Goal: Information Seeking & Learning: Learn about a topic

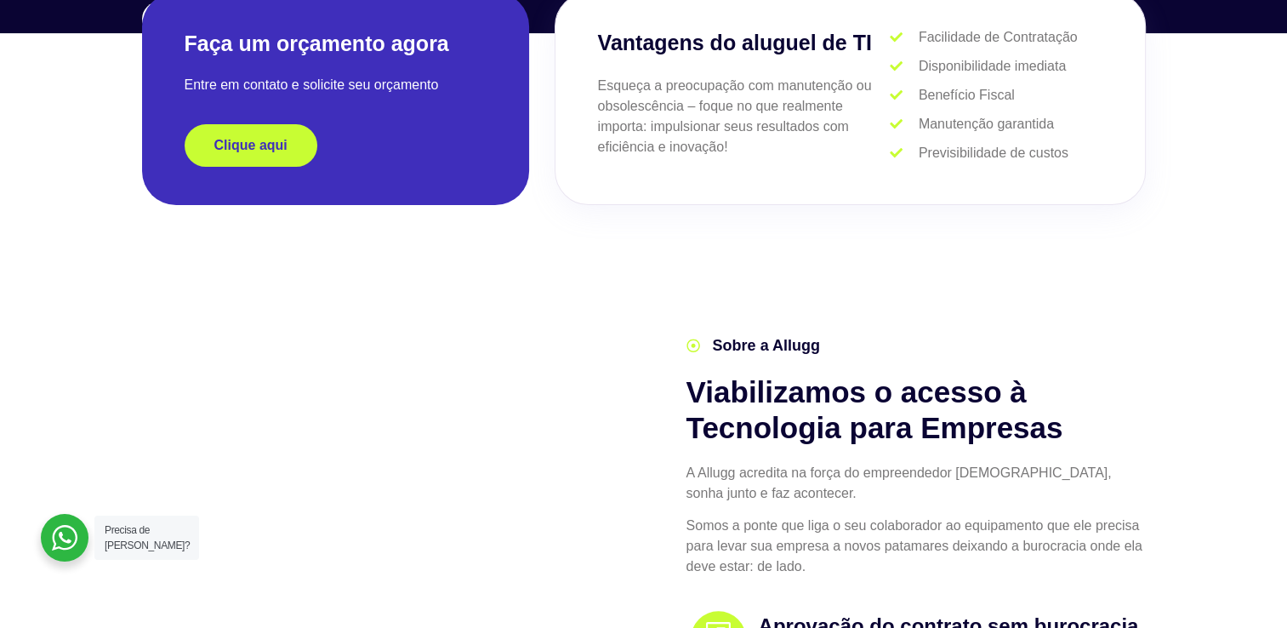
scroll to position [425, 0]
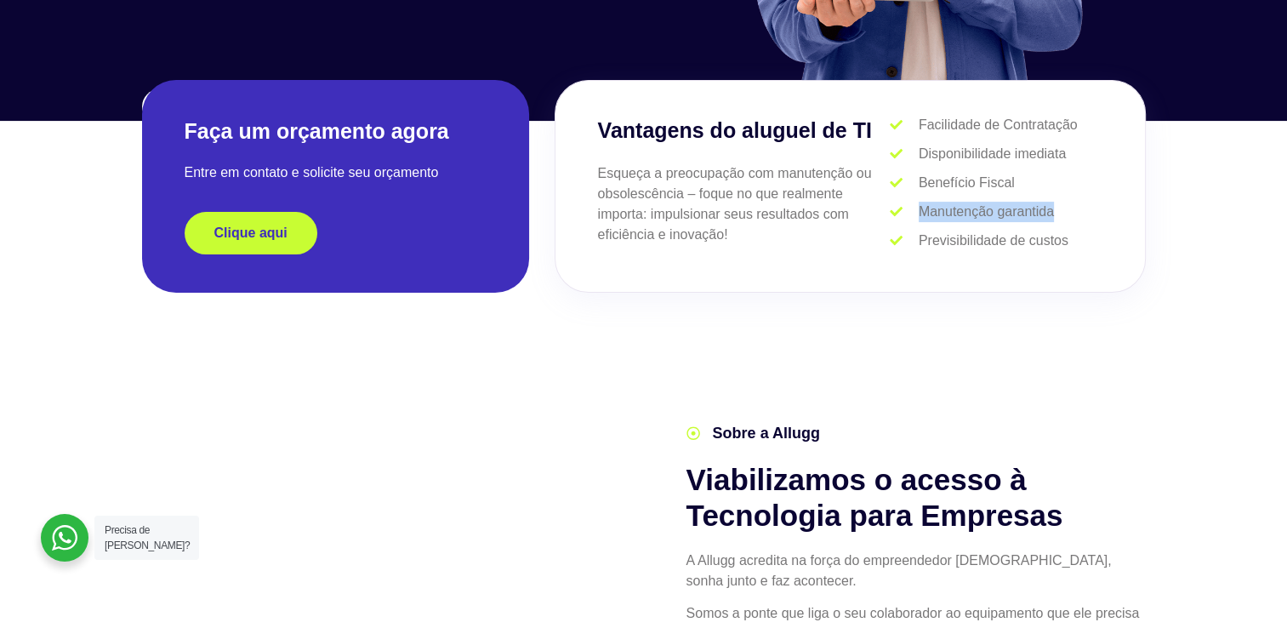
drag, startPoint x: 1004, startPoint y: 203, endPoint x: 1072, endPoint y: 203, distance: 68.1
click at [1072, 203] on li "Manutenção garantida" at bounding box center [996, 214] width 212 height 25
drag, startPoint x: 1072, startPoint y: 203, endPoint x: 991, endPoint y: 222, distance: 83.0
click at [991, 222] on li "Manutenção garantida" at bounding box center [996, 214] width 212 height 25
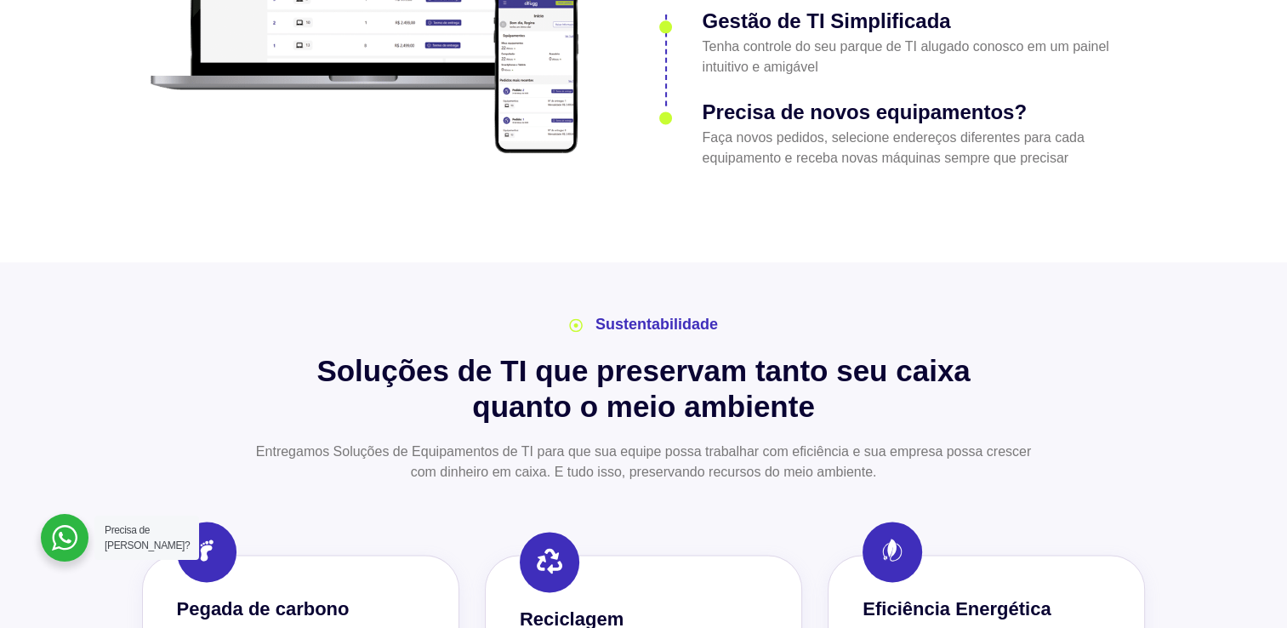
scroll to position [2127, 0]
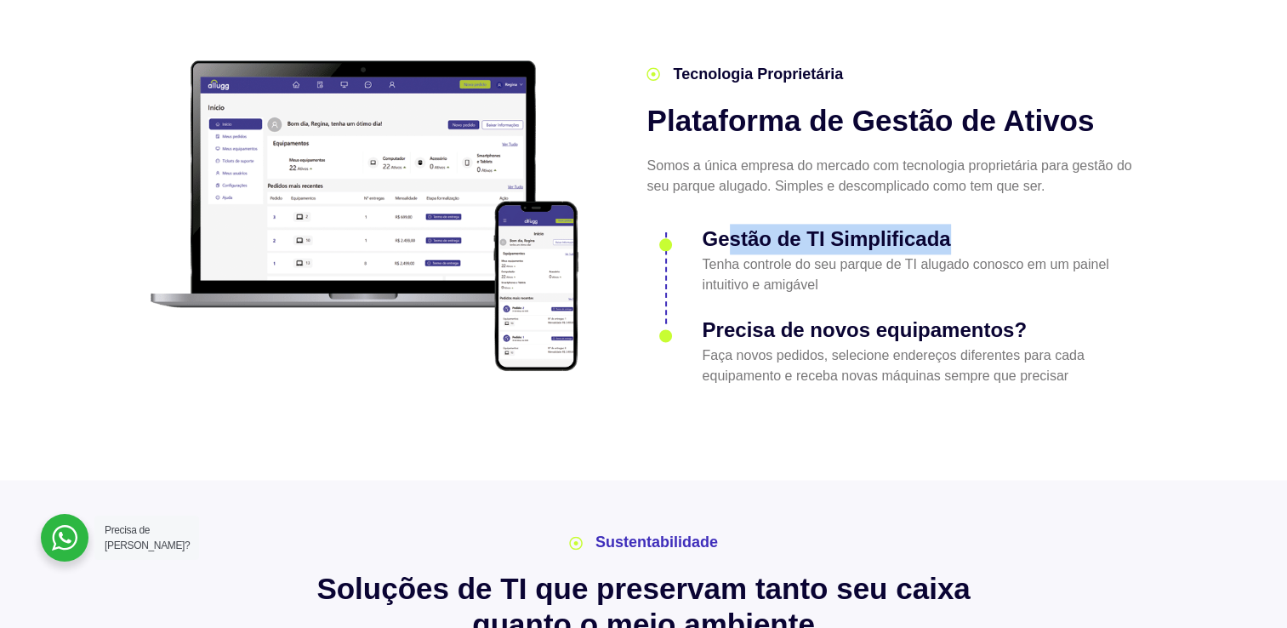
drag, startPoint x: 745, startPoint y: 220, endPoint x: 973, endPoint y: 220, distance: 227.2
click at [973, 224] on h3 "Gestão de TI Simplificada" at bounding box center [920, 239] width 437 height 31
drag, startPoint x: 973, startPoint y: 220, endPoint x: 751, endPoint y: 259, distance: 225.5
click at [751, 259] on p "Tenha controle do seu parque de TI alugado conosco em um painel intuitivo e ami…" at bounding box center [920, 274] width 437 height 41
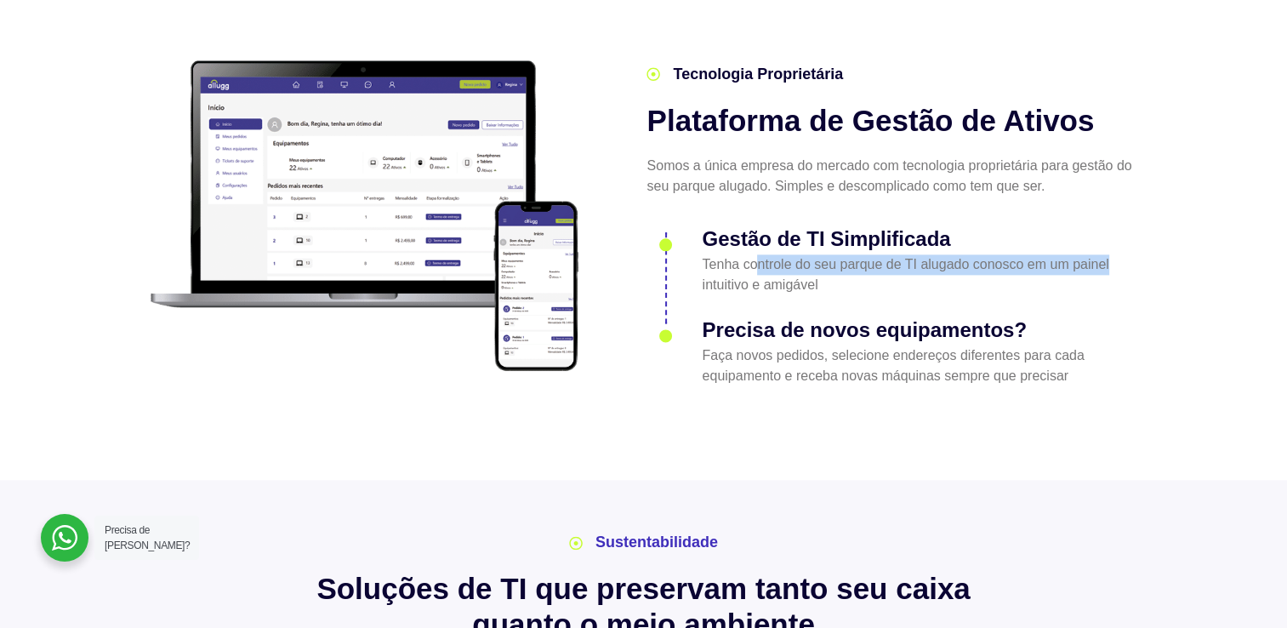
drag, startPoint x: 1117, startPoint y: 241, endPoint x: 1160, endPoint y: 240, distance: 42.6
click at [1160, 240] on section "Tecnologia Proprietária Plataforma de Gestão de Ativos Somos a única empresa do…" at bounding box center [643, 216] width 1287 height 528
drag, startPoint x: 1160, startPoint y: 240, endPoint x: 928, endPoint y: 250, distance: 232.5
click at [928, 254] on p "Tenha controle do seu parque de TI alugado conosco em um painel intuitivo e ami…" at bounding box center [920, 274] width 437 height 41
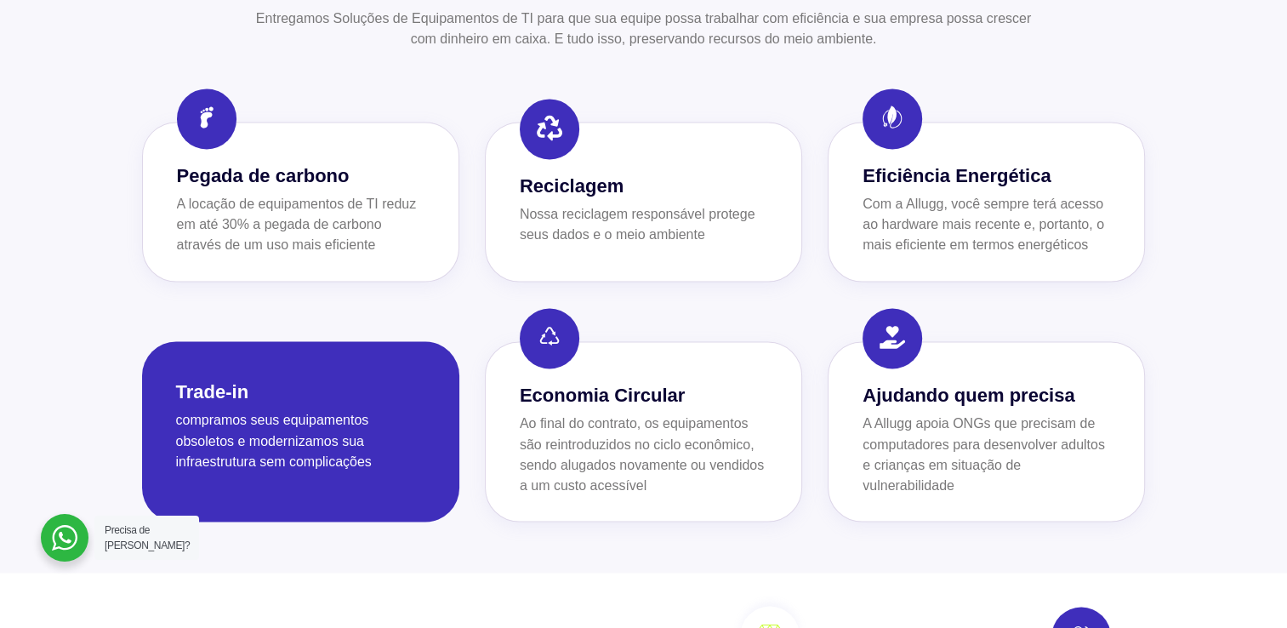
scroll to position [2808, 0]
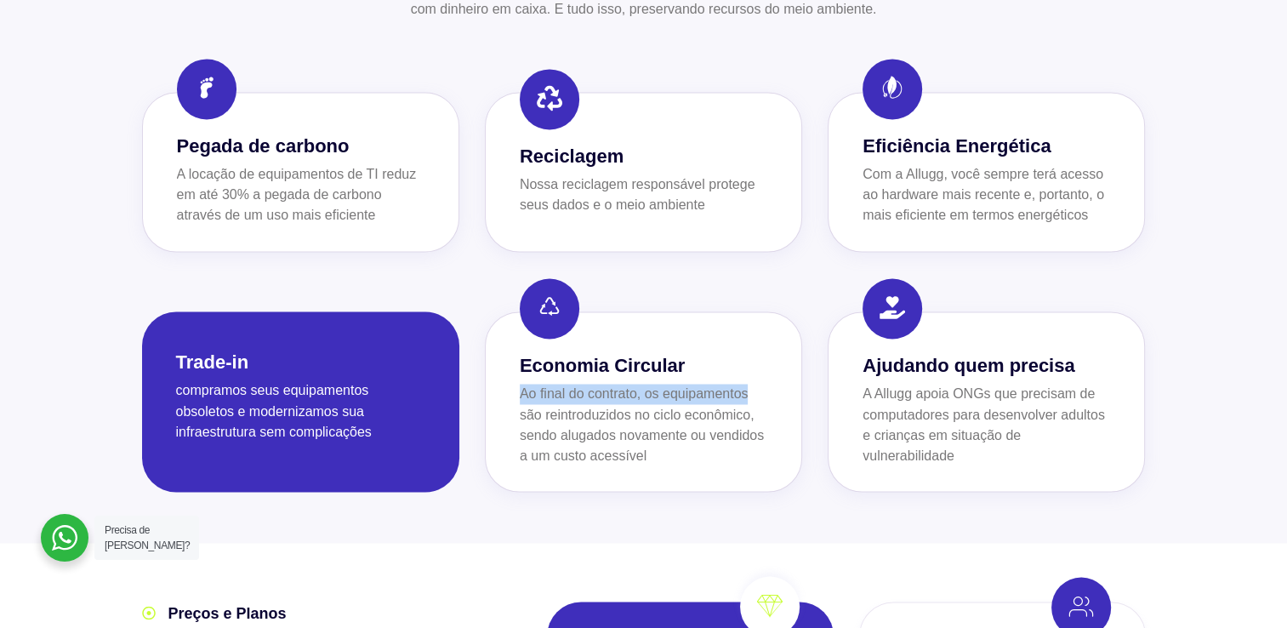
drag, startPoint x: 505, startPoint y: 357, endPoint x: 810, endPoint y: 354, distance: 304.7
click at [810, 354] on div "Economia Circular Ao final do contrato, os equipamentos são reintroduzidos no c…" at bounding box center [644, 401] width 334 height 180
drag, startPoint x: 810, startPoint y: 354, endPoint x: 771, endPoint y: 379, distance: 46.3
click at [771, 379] on div "Economia Circular Ao final do contrato, os equipamentos são reintroduzidos no c…" at bounding box center [643, 401] width 317 height 180
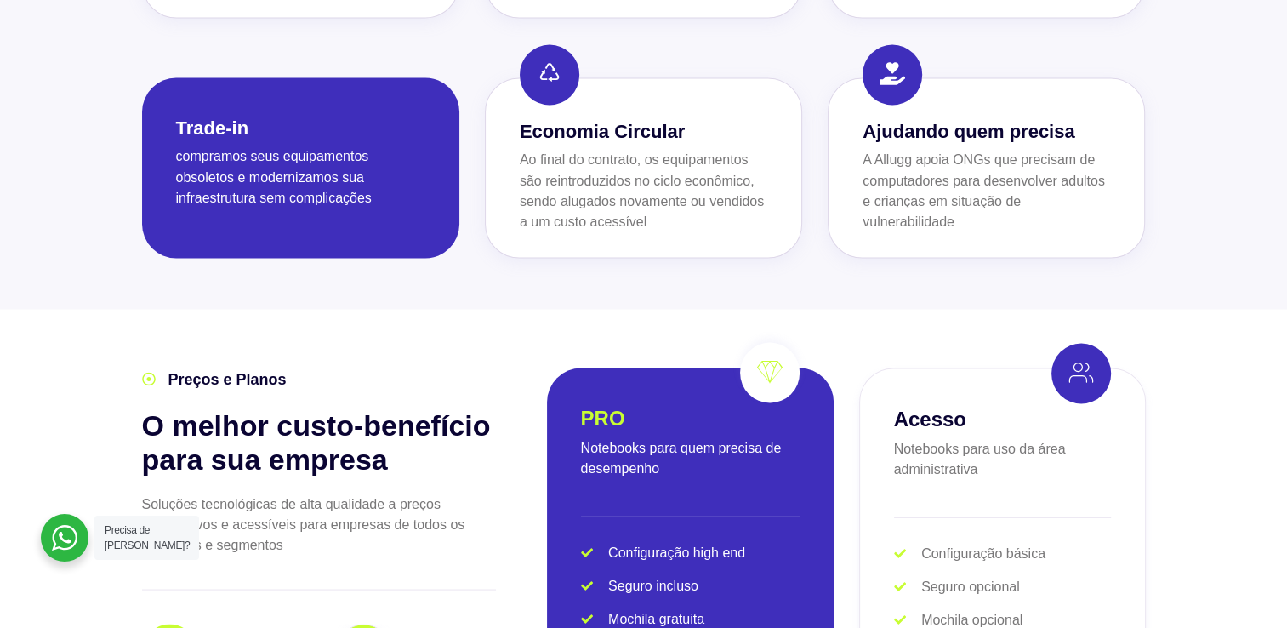
scroll to position [3234, 0]
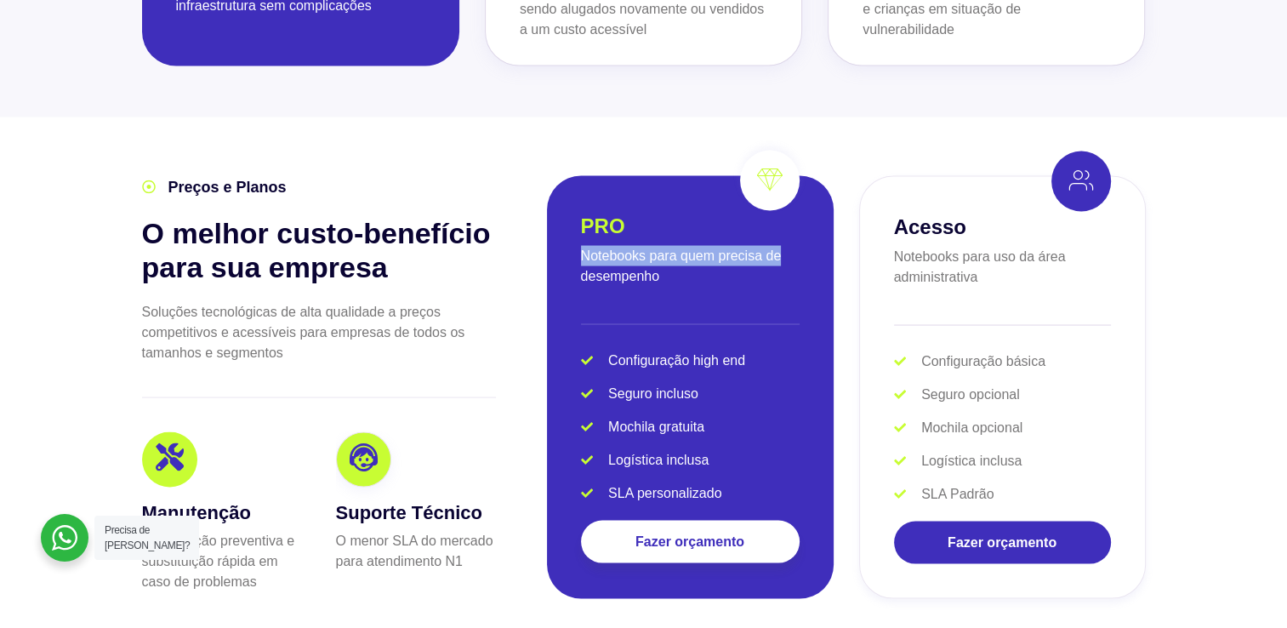
drag, startPoint x: 617, startPoint y: 229, endPoint x: 784, endPoint y: 229, distance: 166.8
click at [784, 246] on p "Notebooks para quem precisa de desempenho" at bounding box center [690, 266] width 219 height 41
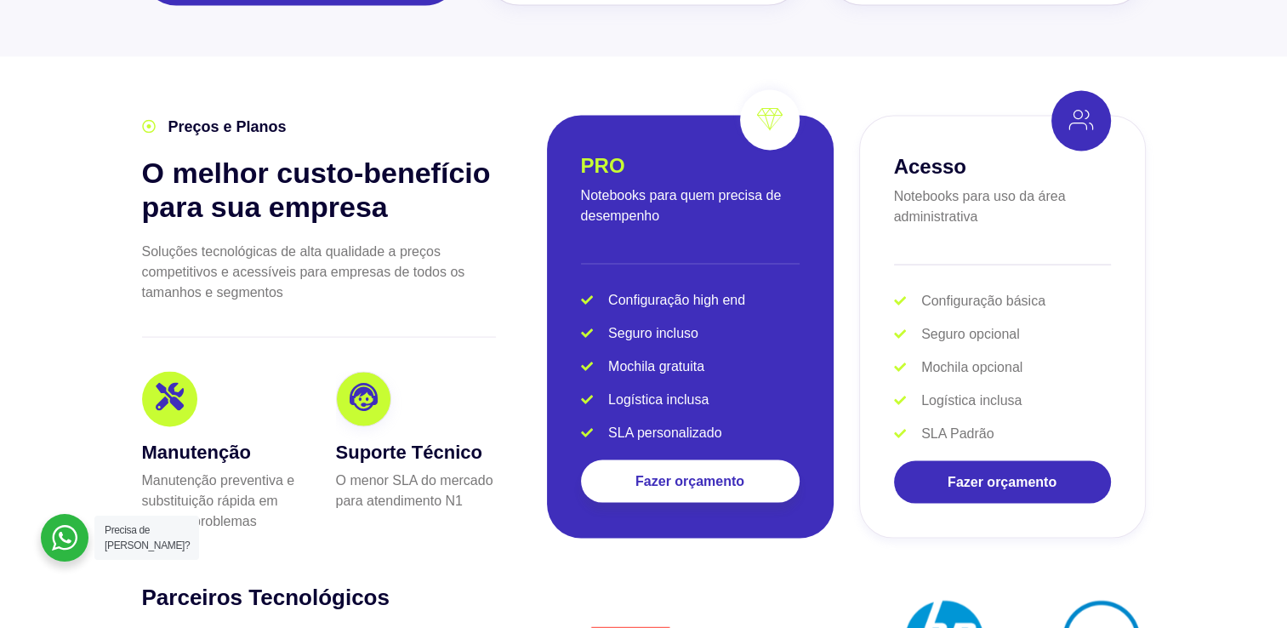
click at [685, 254] on div "PRO Notebooks para quem precisa de desempenho Configuração high end Seguro incl…" at bounding box center [690, 327] width 287 height 423
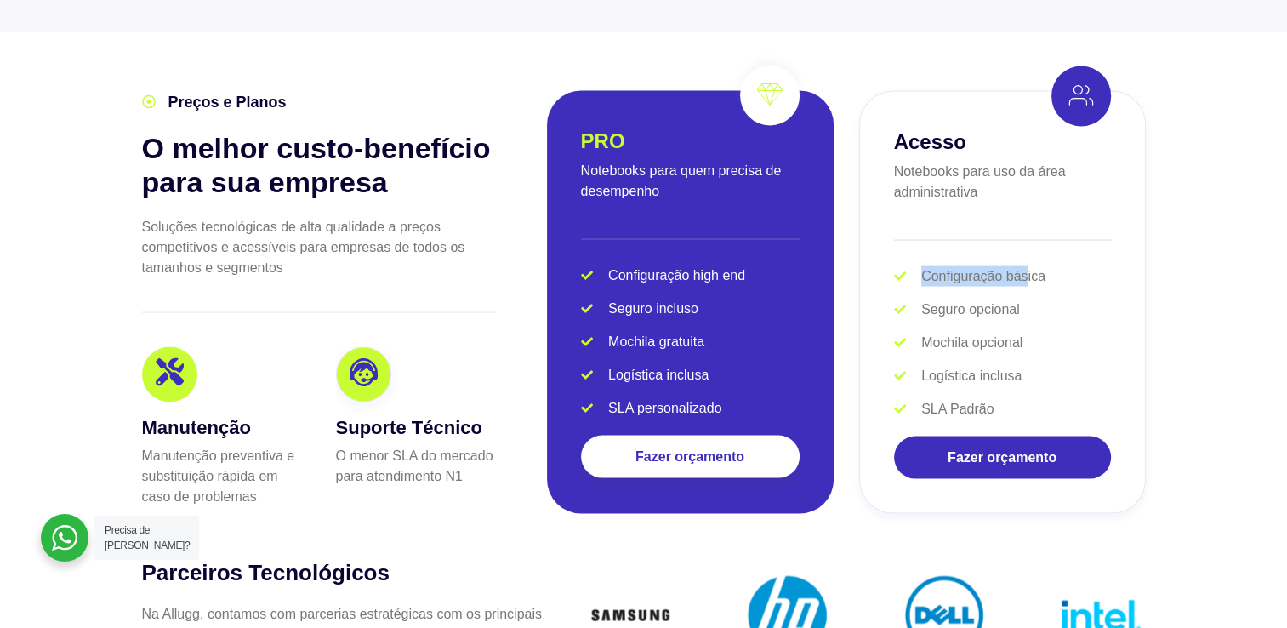
drag, startPoint x: 978, startPoint y: 252, endPoint x: 1025, endPoint y: 250, distance: 47.7
click at [1025, 266] on li "Configuração básica" at bounding box center [1002, 279] width 217 height 27
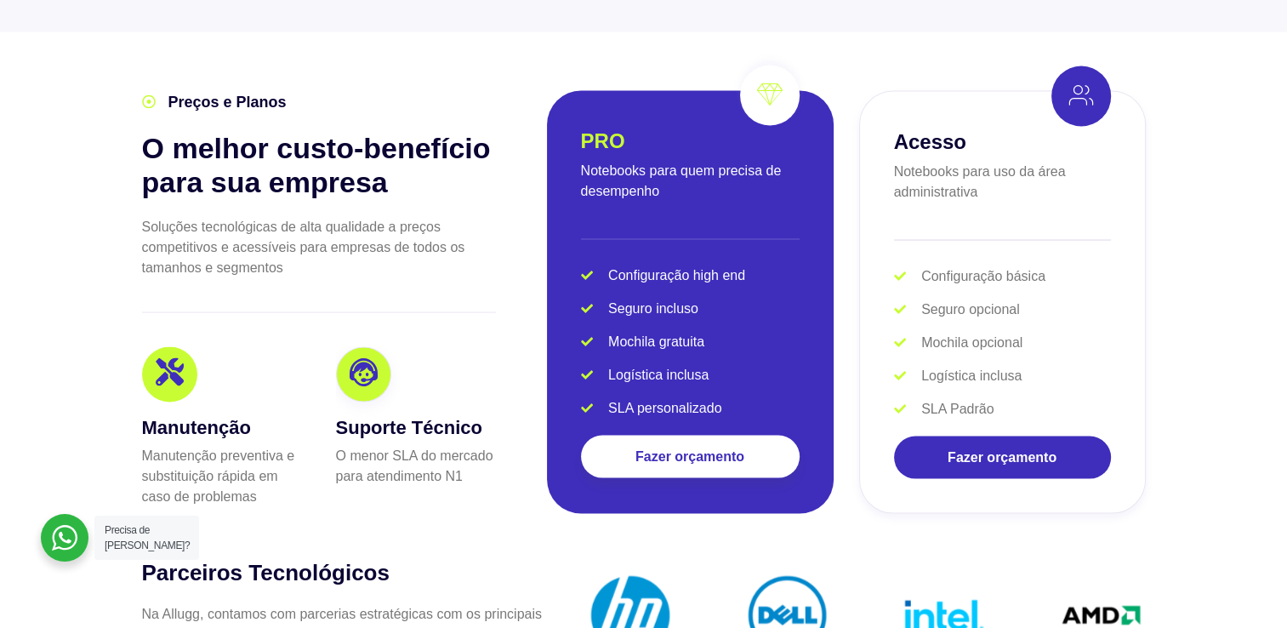
drag, startPoint x: 1025, startPoint y: 250, endPoint x: 968, endPoint y: 269, distance: 60.0
click at [968, 300] on span "Seguro opcional" at bounding box center [968, 310] width 103 height 20
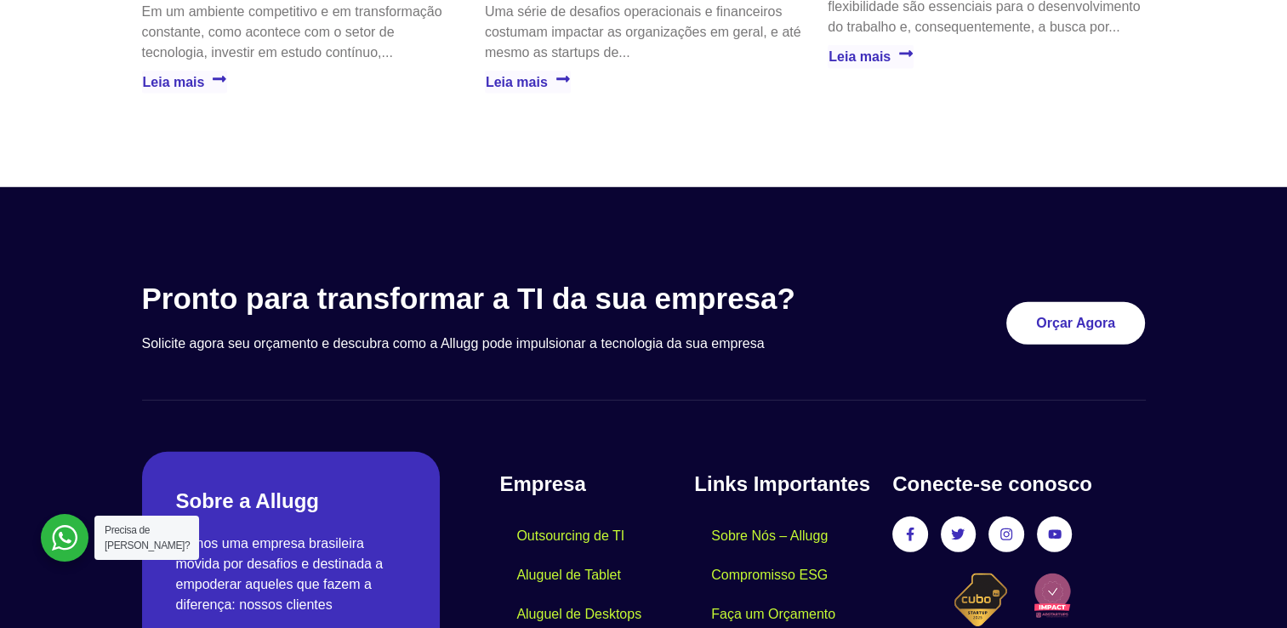
scroll to position [5021, 0]
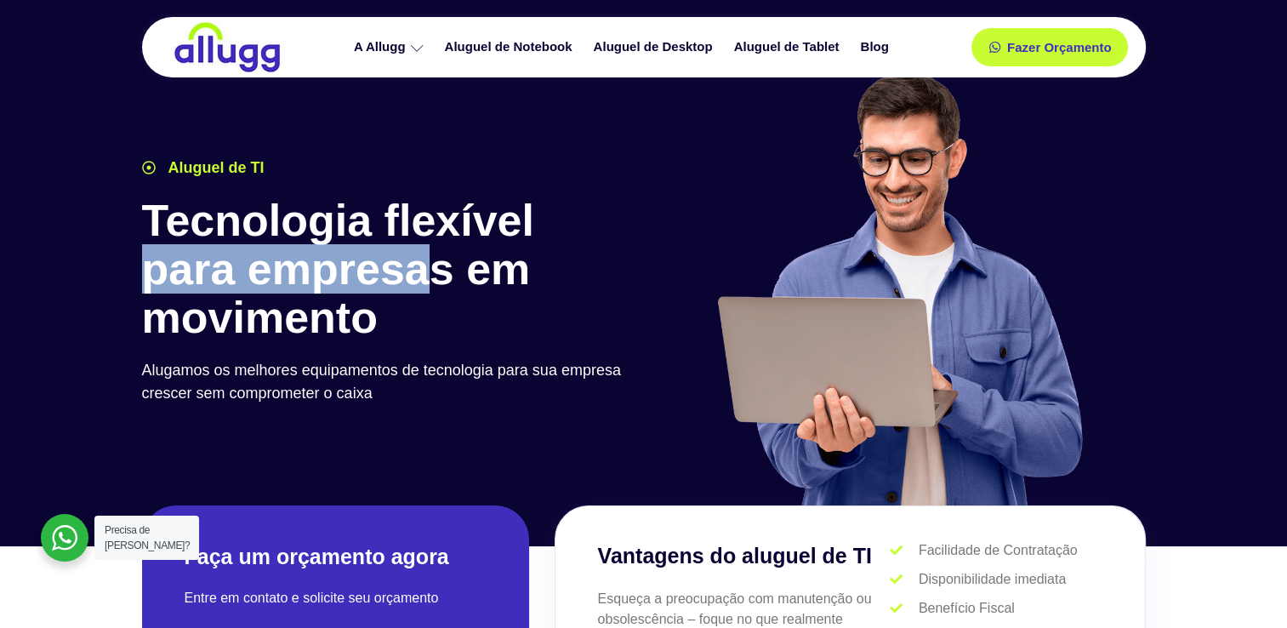
drag, startPoint x: 133, startPoint y: 271, endPoint x: 436, endPoint y: 261, distance: 303.1
click at [436, 261] on div "Aluguel de TI Tecnologia flexível para empresas em movimento Alugamos os melhor…" at bounding box center [389, 339] width 511 height 383
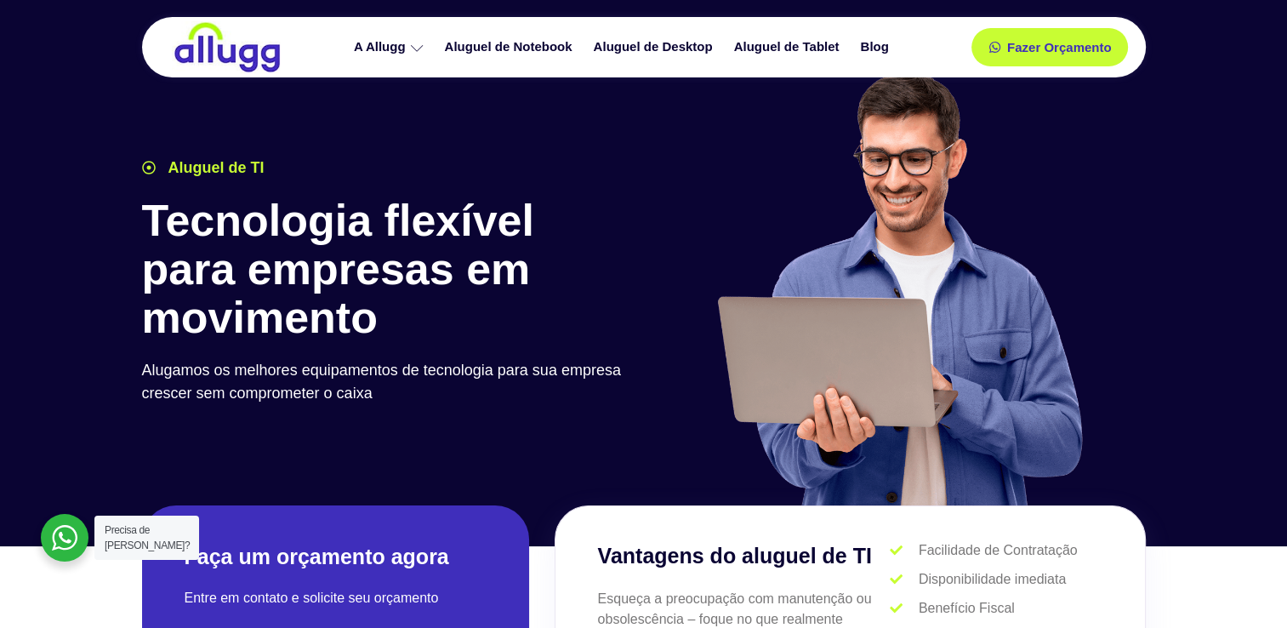
drag, startPoint x: 436, startPoint y: 261, endPoint x: 486, endPoint y: 293, distance: 59.3
click at [486, 293] on h1 "Tecnologia flexível para empresas em movimento" at bounding box center [389, 270] width 494 height 146
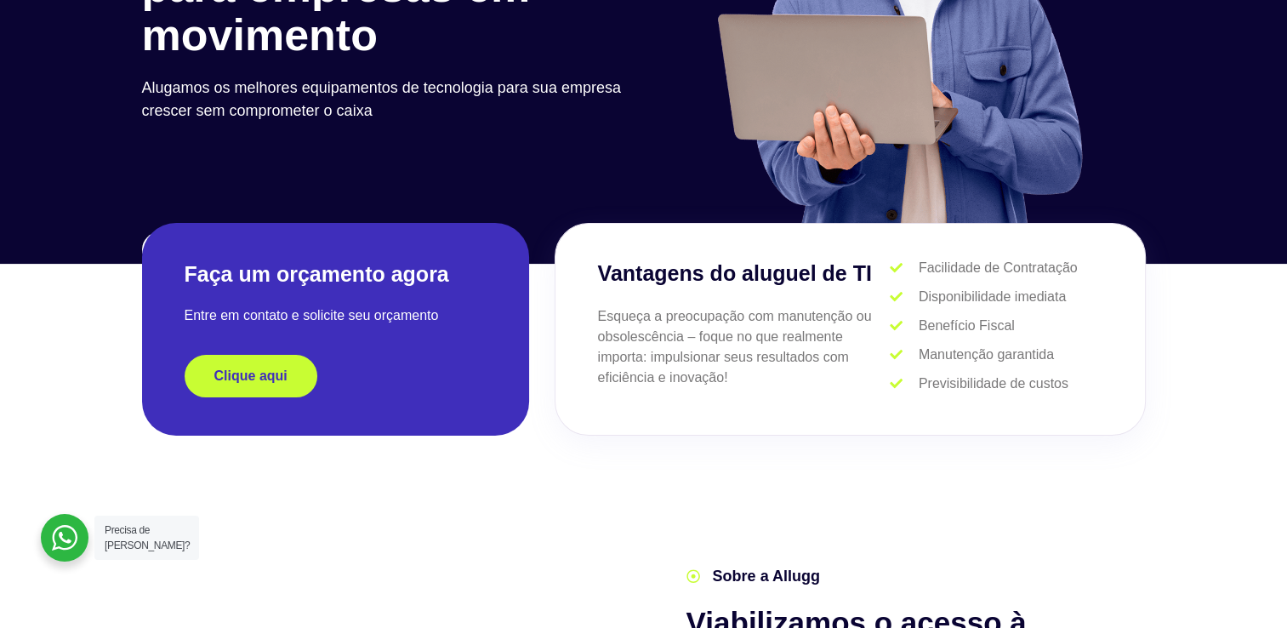
scroll to position [340, 0]
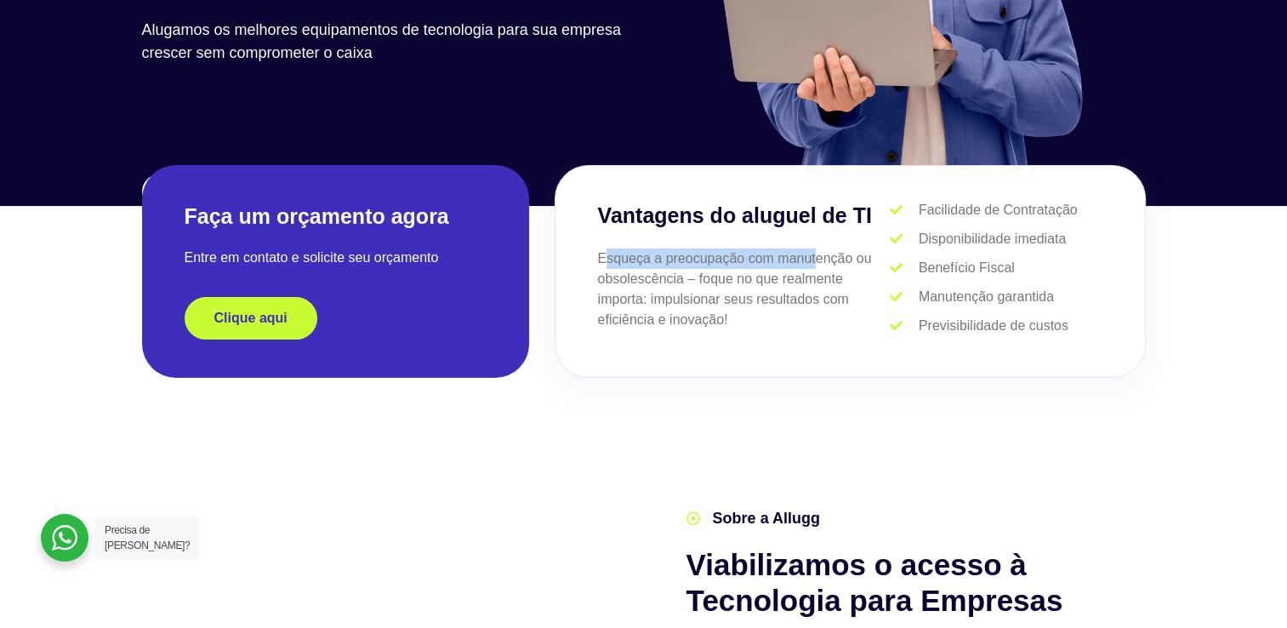
drag, startPoint x: 650, startPoint y: 265, endPoint x: 807, endPoint y: 264, distance: 156.6
click at [807, 264] on p "Esqueça a preocupação com manutenção ou obsolescência – foque no que realmente …" at bounding box center [744, 289] width 293 height 82
drag, startPoint x: 807, startPoint y: 264, endPoint x: 647, endPoint y: 301, distance: 164.3
click at [647, 301] on p "Esqueça a preocupação com manutenção ou obsolescência – foque no que realmente …" at bounding box center [744, 289] width 293 height 82
drag, startPoint x: 701, startPoint y: 288, endPoint x: 838, endPoint y: 266, distance: 138.6
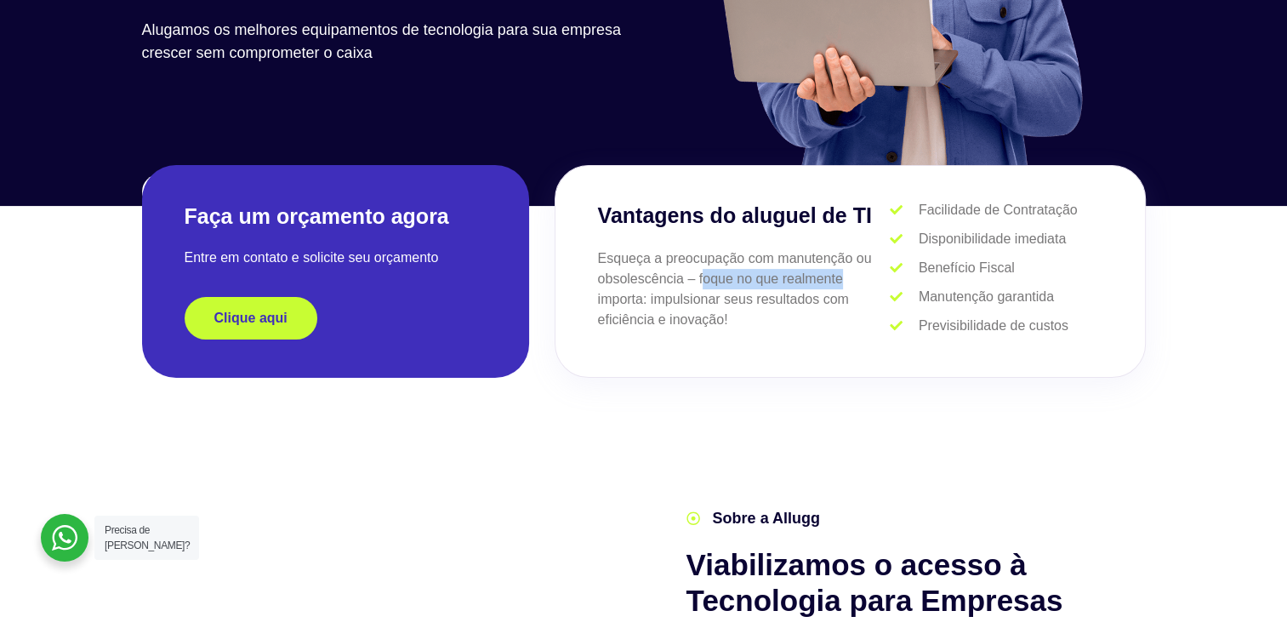
click at [838, 266] on p "Esqueça a preocupação com manutenção ou obsolescência – foque no que realmente …" at bounding box center [744, 289] width 293 height 82
drag, startPoint x: 838, startPoint y: 266, endPoint x: 671, endPoint y: 315, distance: 173.7
click at [671, 328] on p "Esqueça a preocupação com manutenção ou obsolescência – foque no que realmente …" at bounding box center [744, 289] width 293 height 82
drag, startPoint x: 800, startPoint y: 301, endPoint x: 854, endPoint y: 298, distance: 54.6
click at [854, 298] on p "Esqueça a preocupação com manutenção ou obsolescência – foque no que realmente …" at bounding box center [744, 289] width 293 height 82
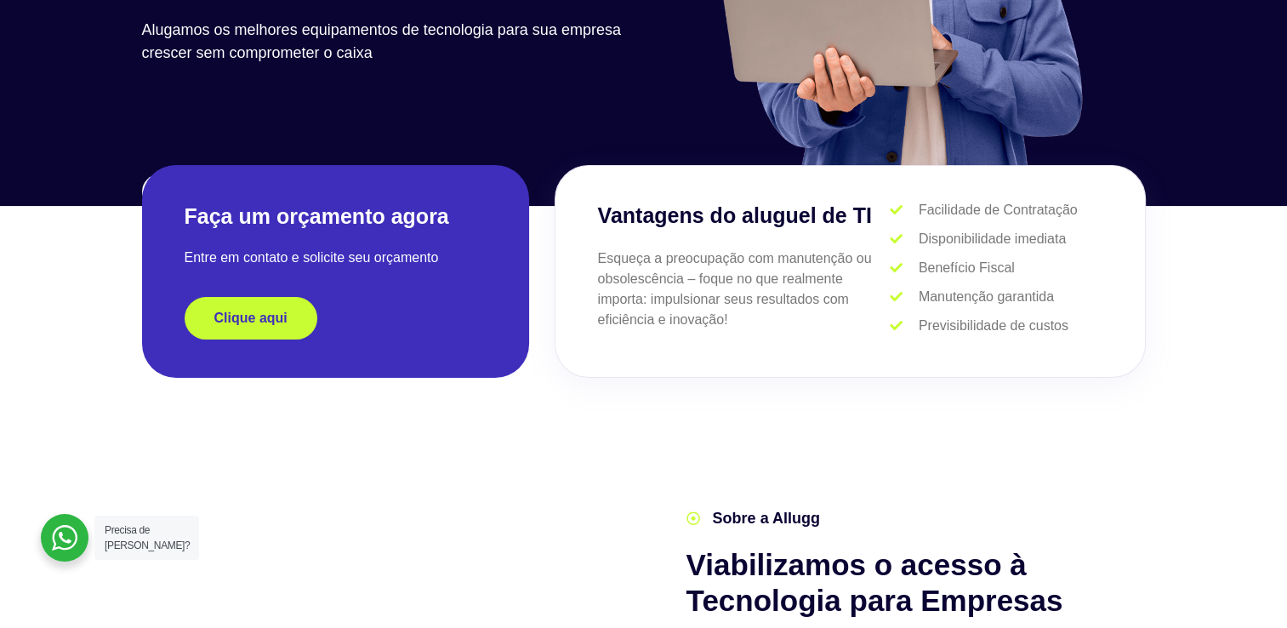
drag, startPoint x: 854, startPoint y: 298, endPoint x: 597, endPoint y: 343, distance: 260.9
click at [623, 350] on div "Vantagens do aluguel de TI Esqueça a preocupação com manutenção ou obsolescênci…" at bounding box center [850, 271] width 591 height 213
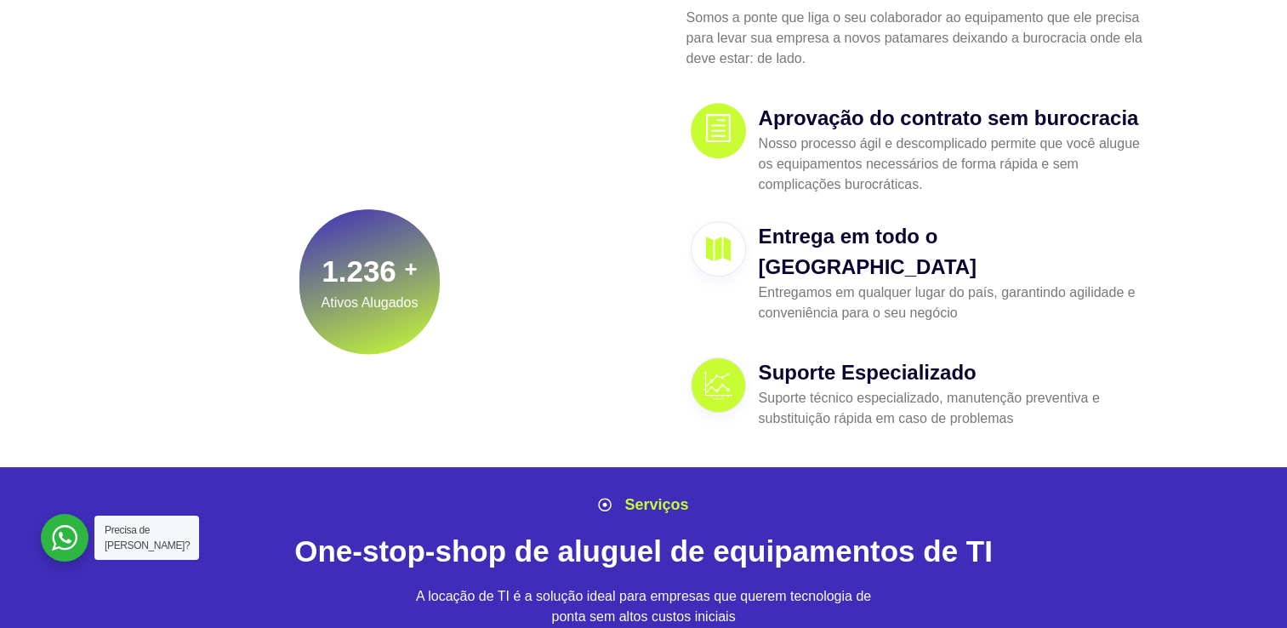
scroll to position [1106, 0]
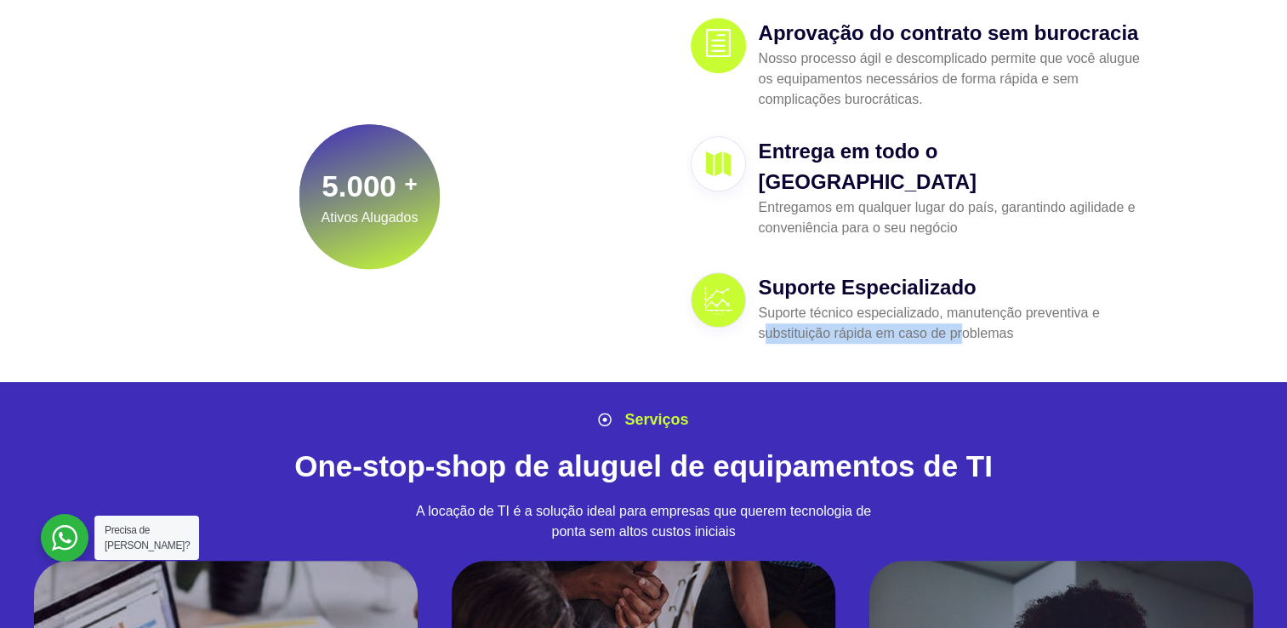
drag, startPoint x: 762, startPoint y: 301, endPoint x: 963, endPoint y: 294, distance: 200.9
click at [963, 303] on p "Suporte técnico especializado, manutenção preventiva e substituição rápida em c…" at bounding box center [950, 323] width 383 height 41
drag, startPoint x: 963, startPoint y: 294, endPoint x: 946, endPoint y: 311, distance: 24.1
click at [956, 311] on p "Suporte técnico especializado, manutenção preventiva e substituição rápida em c…" at bounding box center [950, 323] width 383 height 41
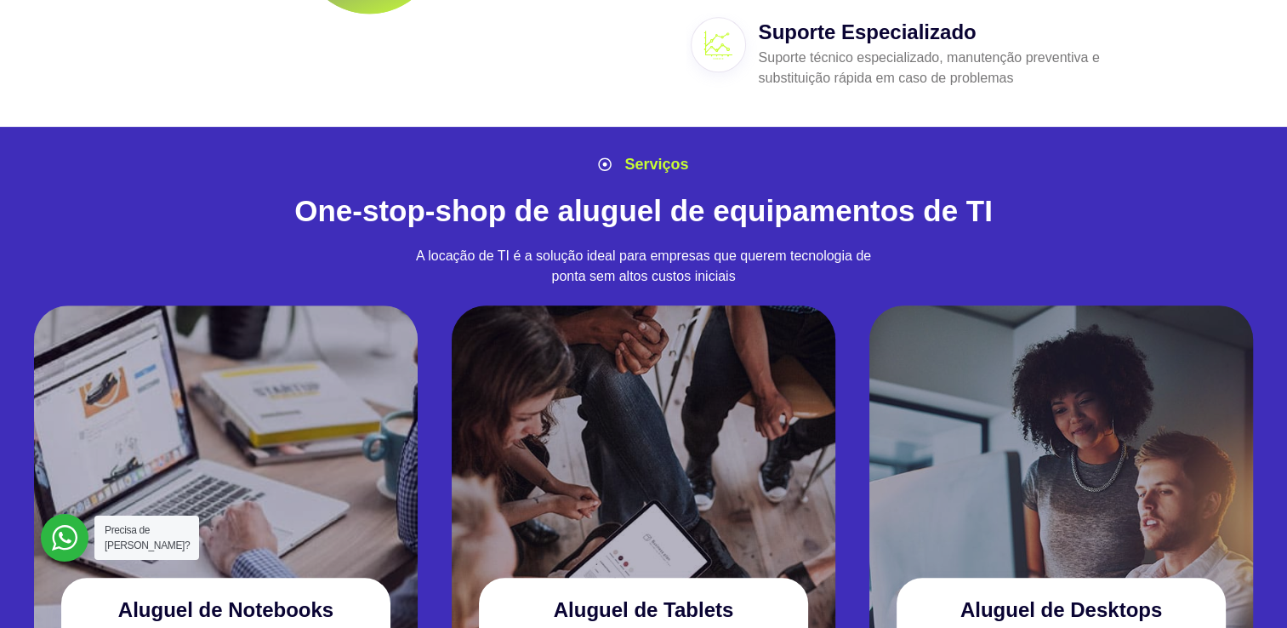
click at [728, 246] on p "A locação de TI é a solução ideal para empresas que querem tecnologia de ponta …" at bounding box center [644, 266] width 462 height 41
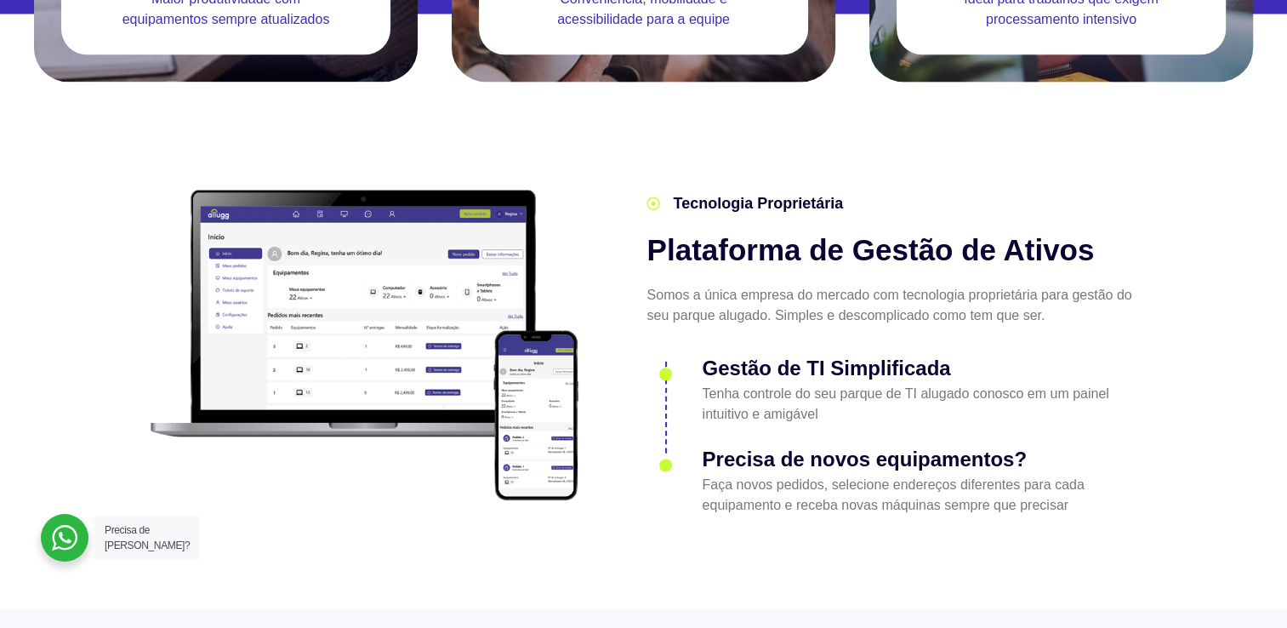
scroll to position [2042, 0]
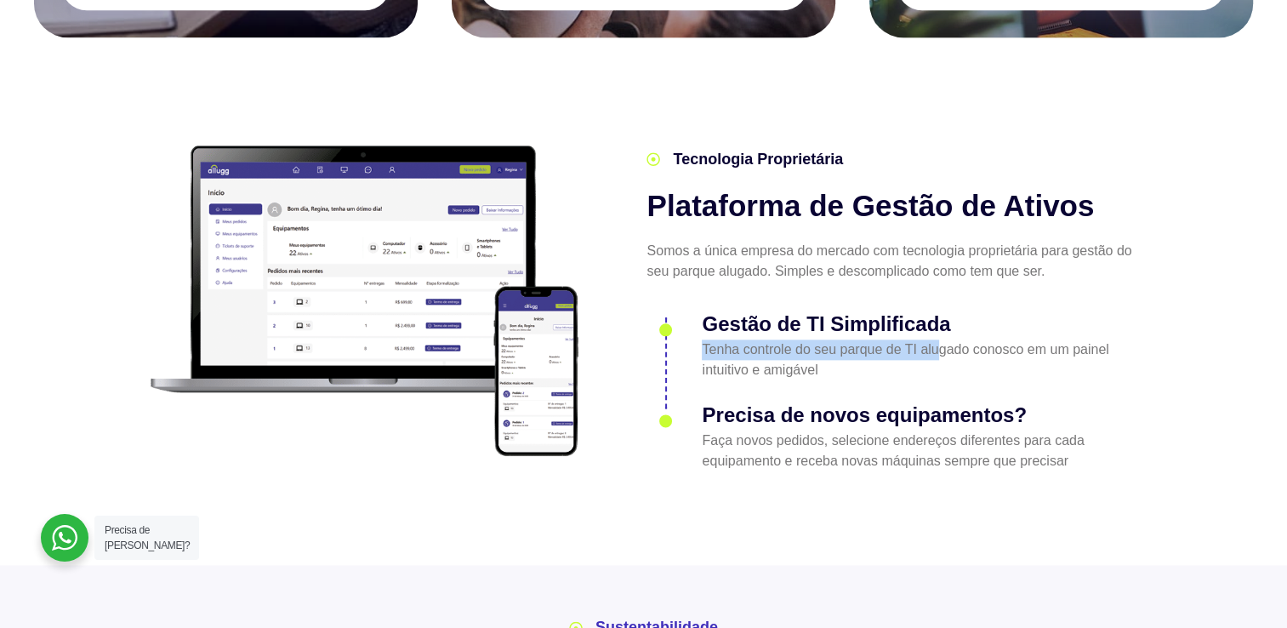
drag, startPoint x: 698, startPoint y: 311, endPoint x: 943, endPoint y: 315, distance: 245.1
click at [943, 315] on li "Gestão de TI Simplificada Tenha controle do seu parque de TI alugado conosco em…" at bounding box center [893, 351] width 492 height 81
drag, startPoint x: 943, startPoint y: 315, endPoint x: 887, endPoint y: 327, distance: 57.4
click at [911, 340] on p "Tenha controle do seu parque de TI alugado conosco em um painel intuitivo e ami…" at bounding box center [920, 360] width 437 height 41
click at [682, 203] on div "Tecnologia Proprietária Plataforma de Gestão de Ativos Somos a única empresa do…" at bounding box center [892, 310] width 509 height 340
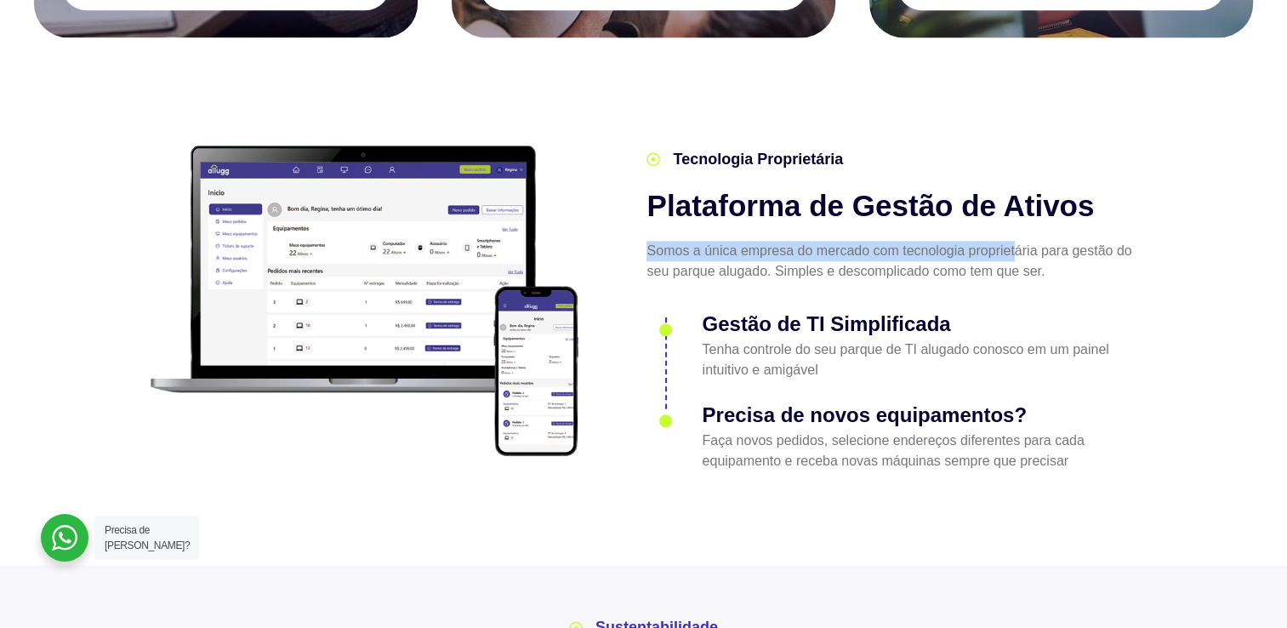
drag, startPoint x: 765, startPoint y: 223, endPoint x: 1017, endPoint y: 225, distance: 251.9
click at [1017, 225] on div "Tecnologia Proprietária Plataforma de Gestão de Ativos Somos a única empresa do…" at bounding box center [892, 310] width 509 height 340
drag, startPoint x: 1017, startPoint y: 225, endPoint x: 956, endPoint y: 230, distance: 60.6
click at [956, 241] on p "Somos a única empresa do mercado com tecnologia proprietária para gestão do seu…" at bounding box center [893, 261] width 492 height 41
click at [964, 241] on p "Somos a única empresa do mercado com tecnologia proprietária para gestão do seu…" at bounding box center [893, 261] width 492 height 41
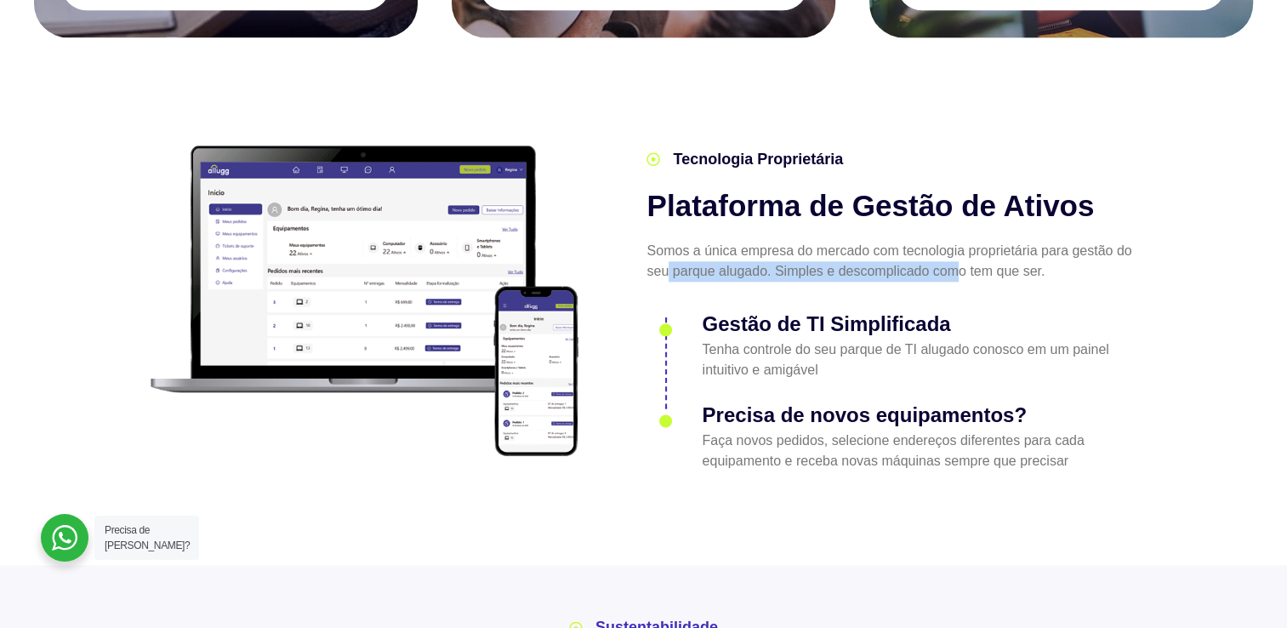
drag, startPoint x: 694, startPoint y: 254, endPoint x: 956, endPoint y: 255, distance: 263.0
click at [956, 255] on div "Somos a única empresa do mercado com tecnologia proprietária para gestão do seu…" at bounding box center [893, 267] width 492 height 53
drag, startPoint x: 956, startPoint y: 255, endPoint x: 782, endPoint y: 264, distance: 174.7
click at [809, 271] on div "Tecnologia Proprietária Plataforma de Gestão de Ativos Somos a única empresa do…" at bounding box center [892, 310] width 509 height 340
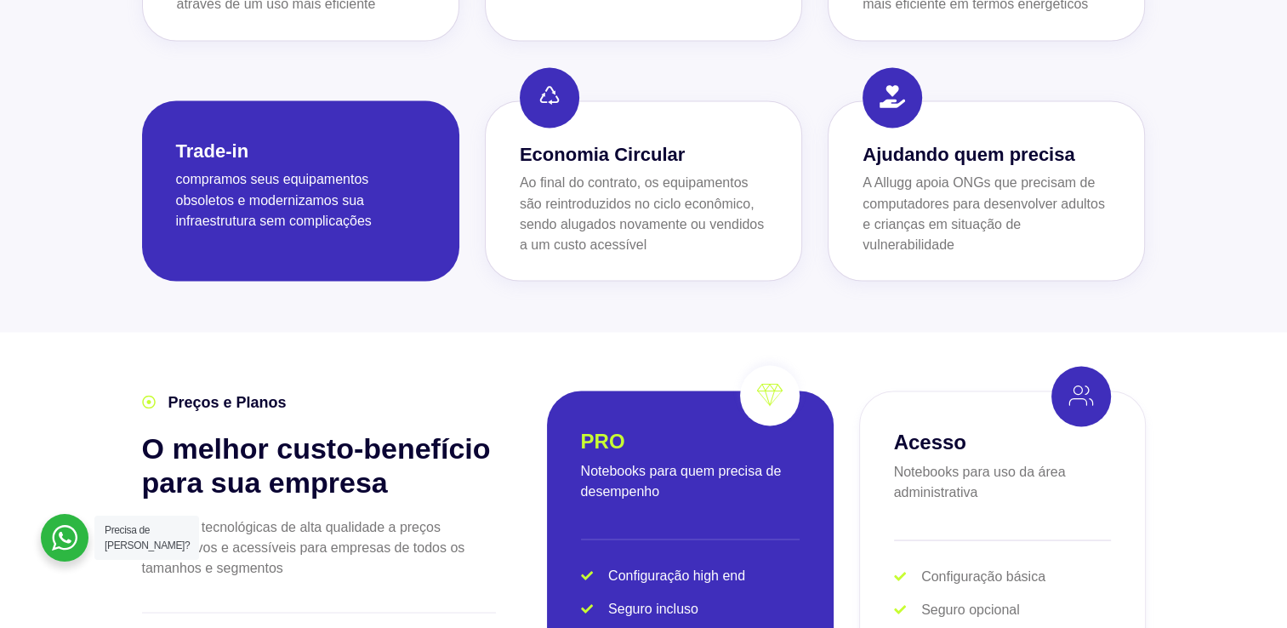
scroll to position [2638, 0]
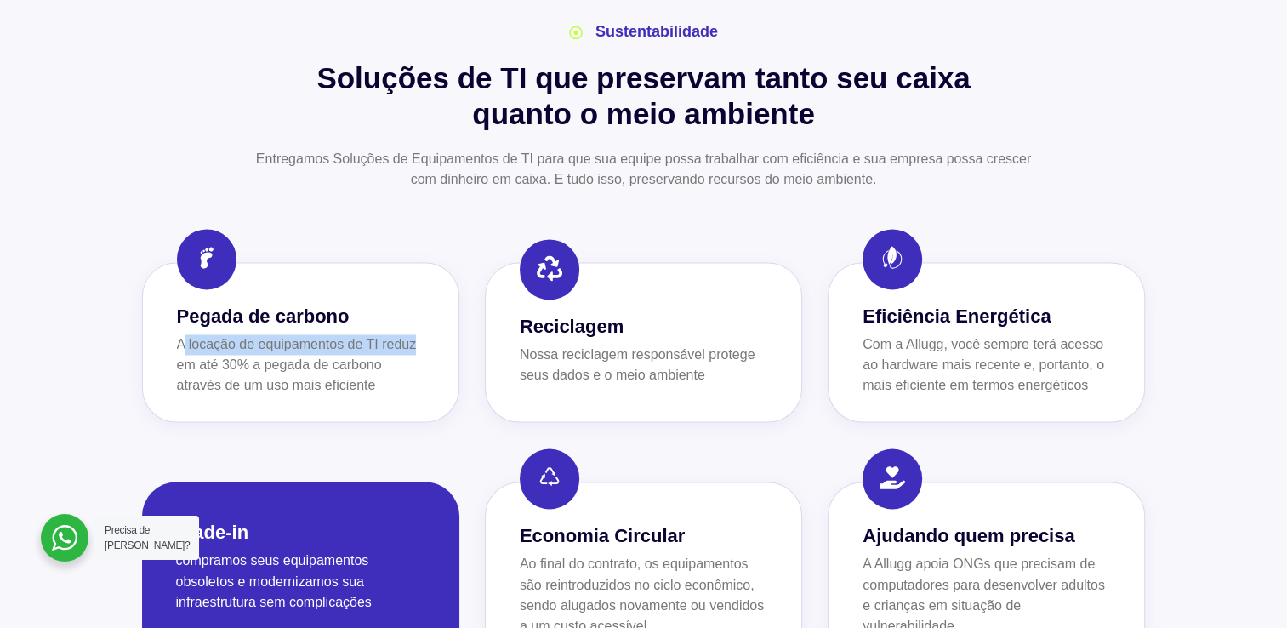
drag, startPoint x: 425, startPoint y: 305, endPoint x: 439, endPoint y: 305, distance: 13.6
click at [439, 305] on div "Pegada de carbono A locação de equipamentos de TI reduz em até 30% a pegada de …" at bounding box center [300, 342] width 317 height 160
drag, startPoint x: 439, startPoint y: 305, endPoint x: 328, endPoint y: 328, distance: 114.0
click at [329, 334] on p "A locação de equipamentos de TI reduz em até 30% a pegada de carbono através de…" at bounding box center [301, 364] width 248 height 61
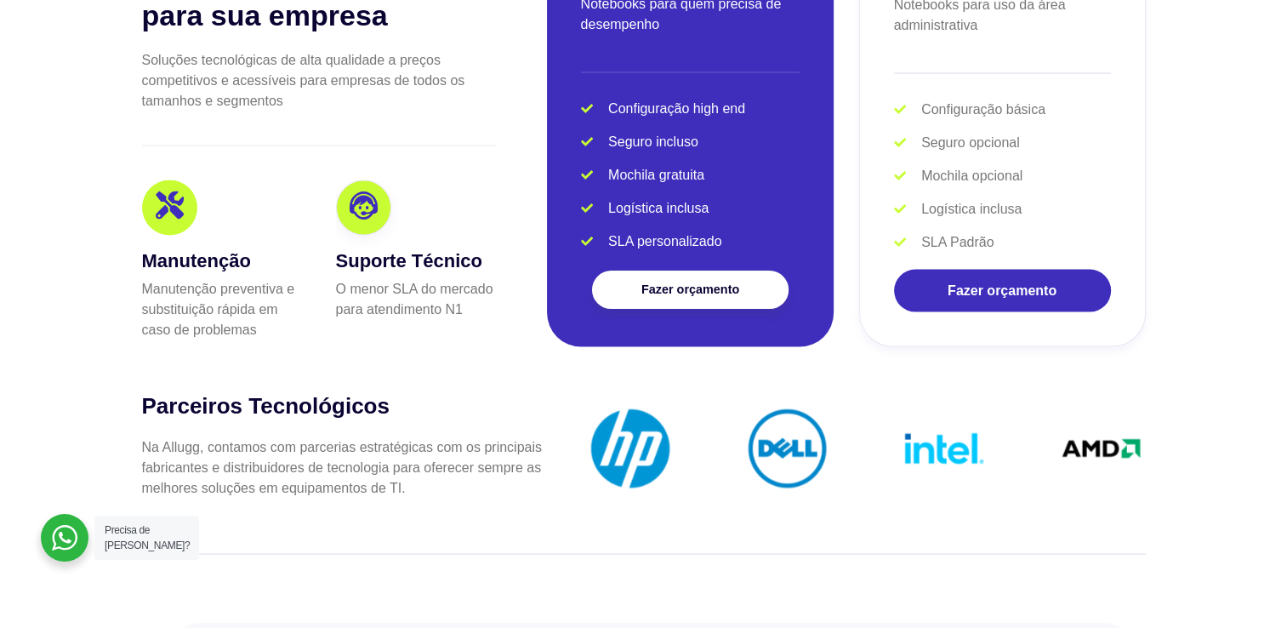
scroll to position [3489, 0]
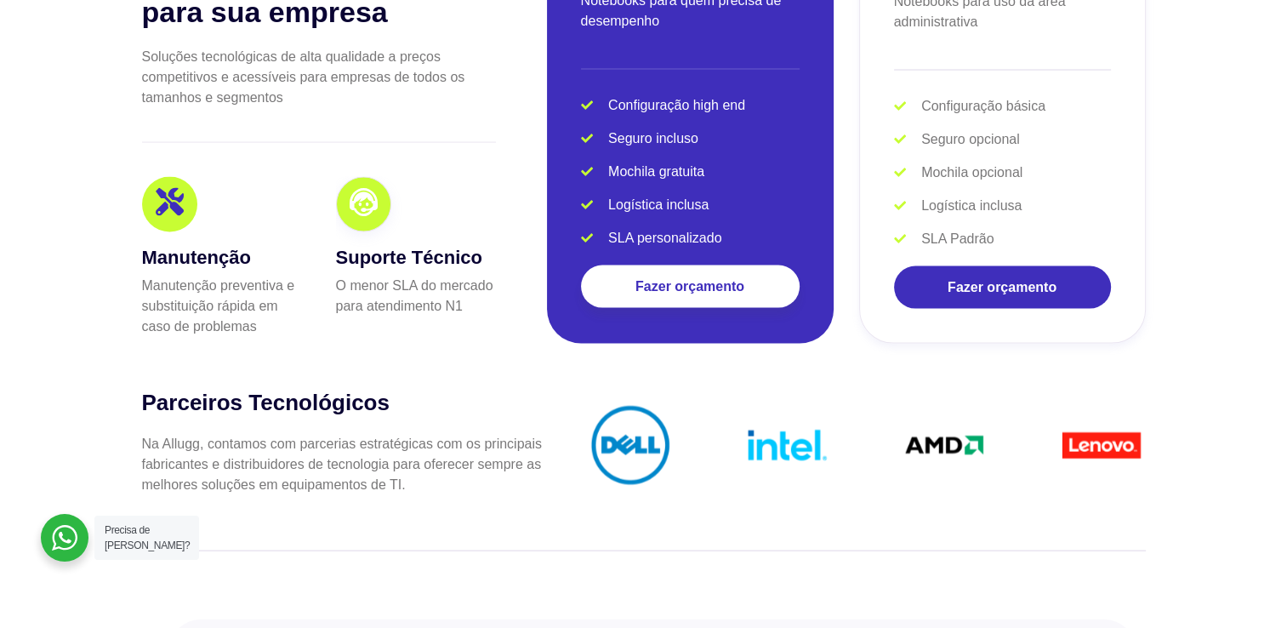
drag, startPoint x: 634, startPoint y: 283, endPoint x: 479, endPoint y: 243, distance: 160.2
click at [479, 243] on div "Suporte Técnico O menor SLA do mercado para atendimento N1" at bounding box center [416, 279] width 160 height 73
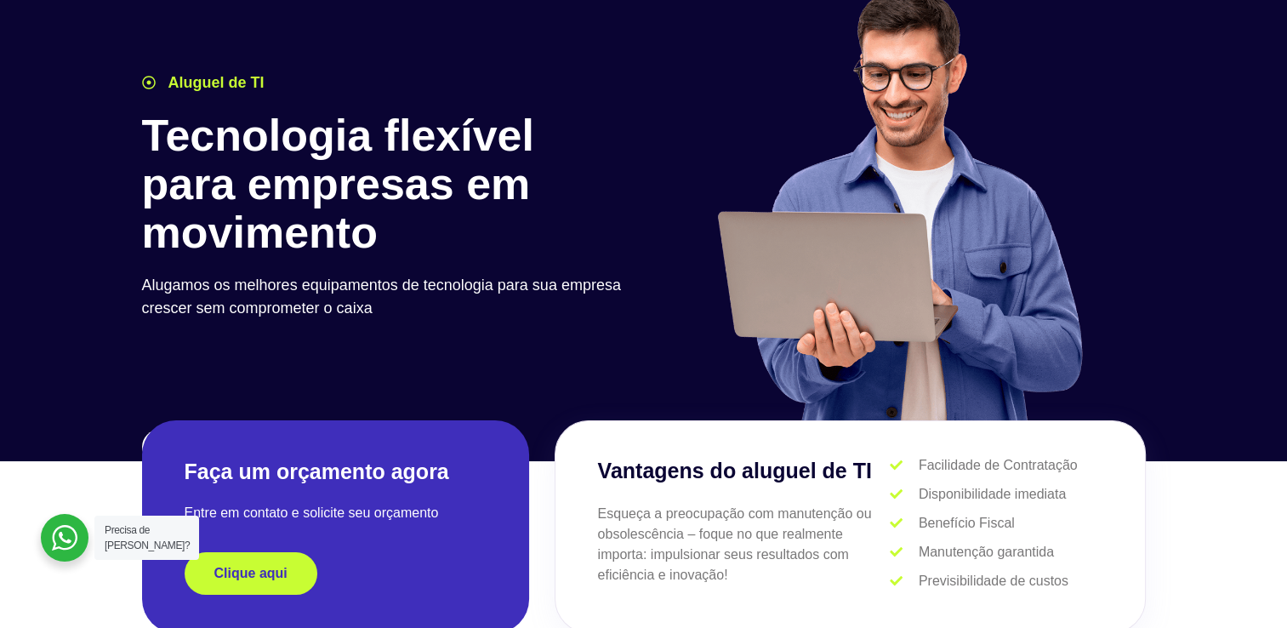
scroll to position [0, 0]
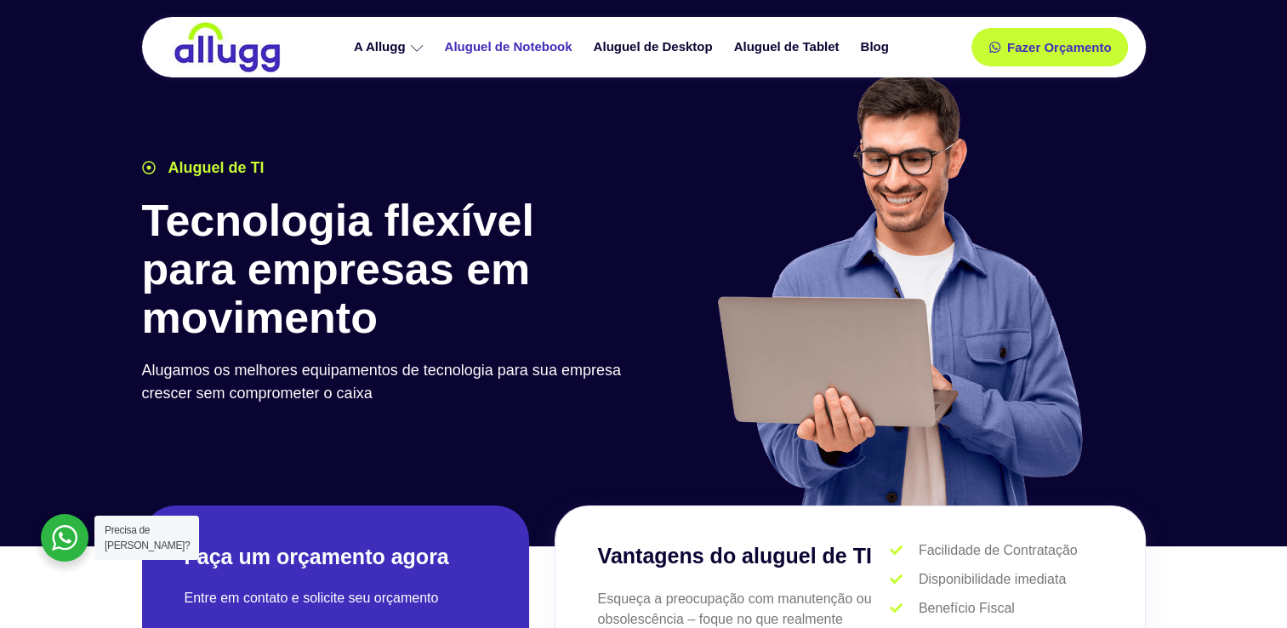
click at [505, 45] on link "Aluguel de Notebook" at bounding box center [511, 47] width 149 height 30
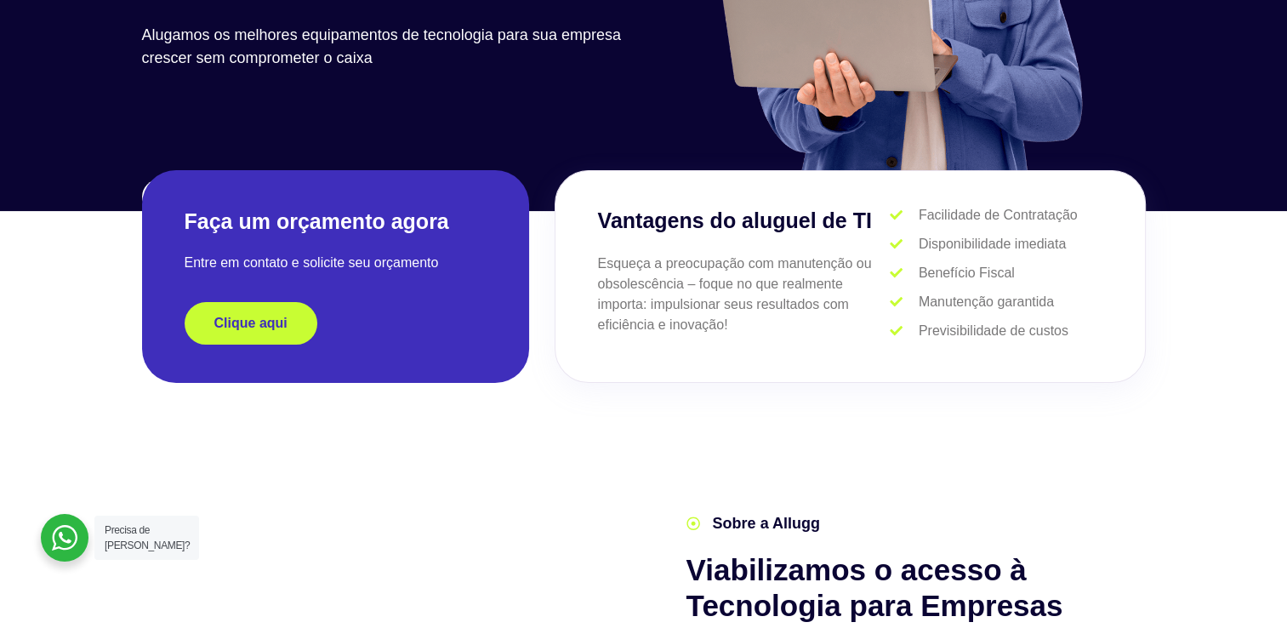
scroll to position [340, 0]
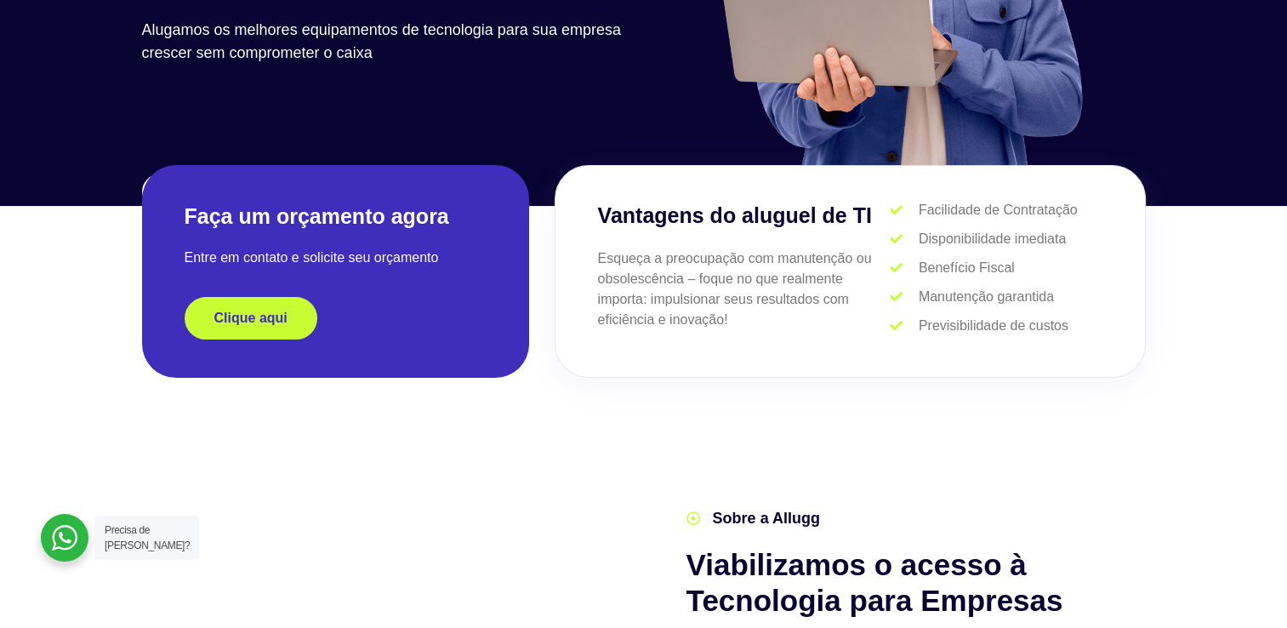
drag, startPoint x: 320, startPoint y: 331, endPoint x: 262, endPoint y: 248, distance: 100.8
click at [262, 248] on p "Entre em contato e solicite seu orçamento" at bounding box center [336, 258] width 302 height 20
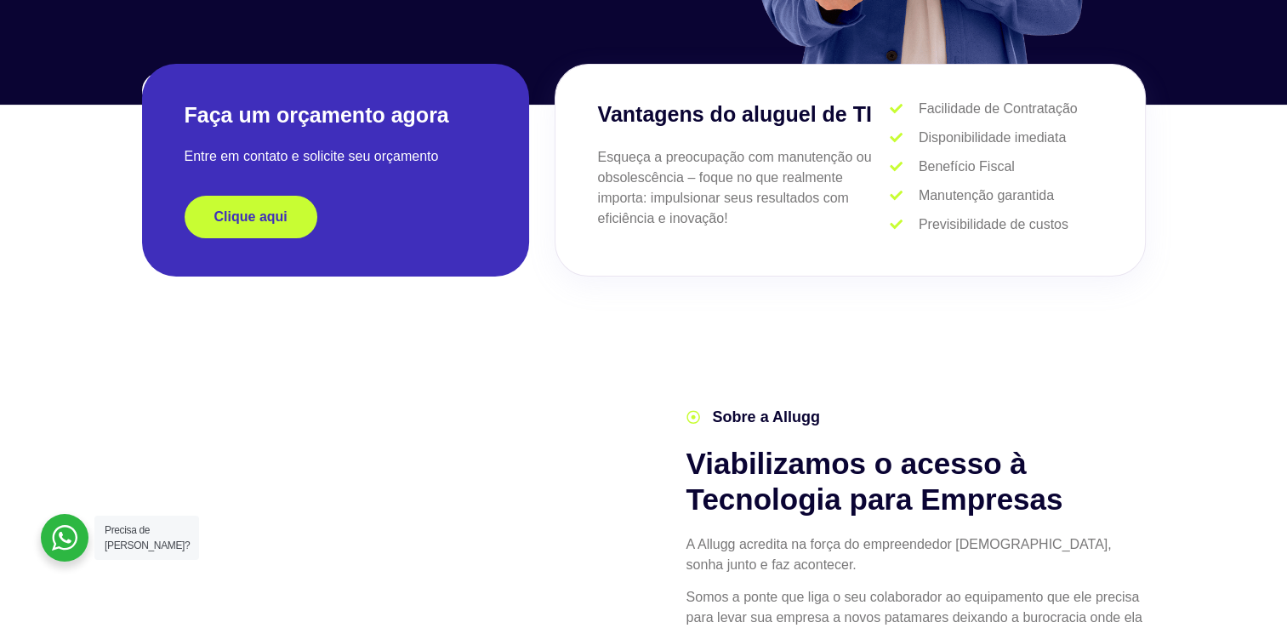
scroll to position [681, 0]
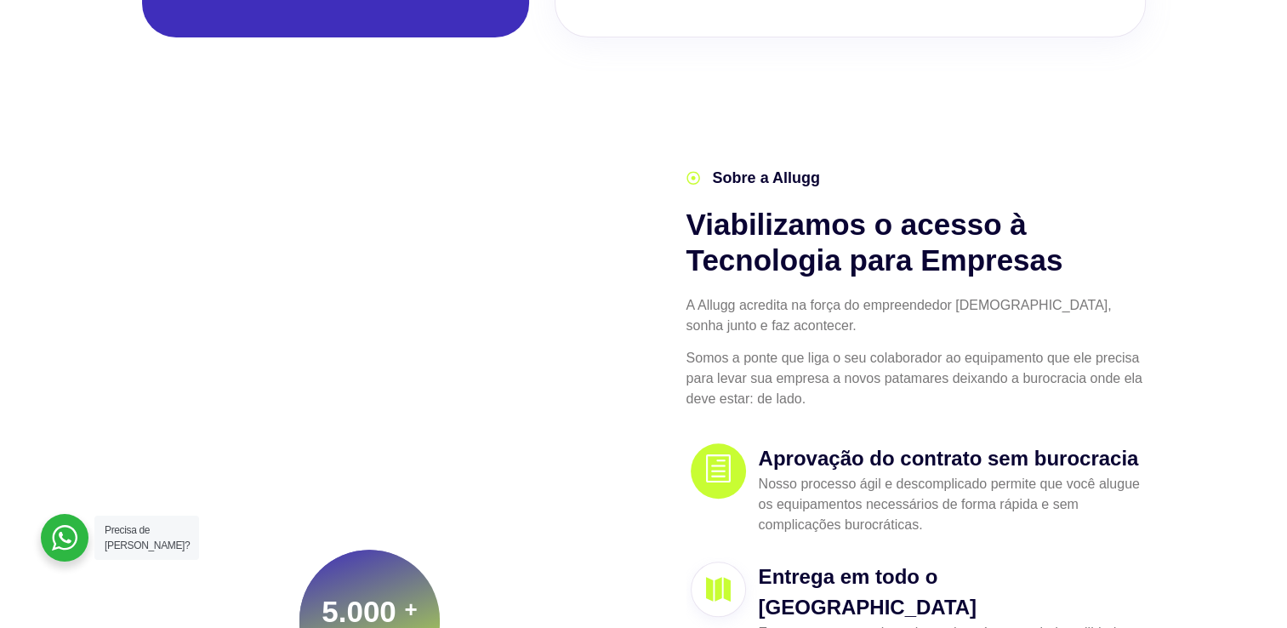
click at [302, 262] on div "1.485 + Trusted Clients 5.000 + Ativos Alugados" at bounding box center [389, 470] width 511 height 624
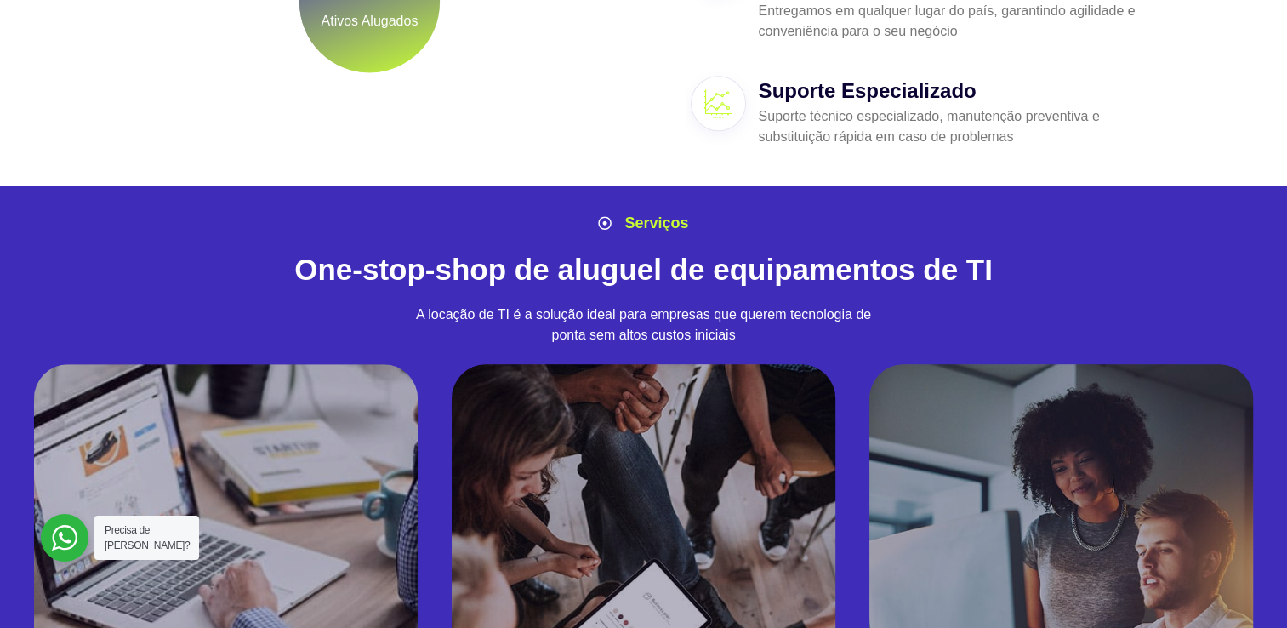
scroll to position [1447, 0]
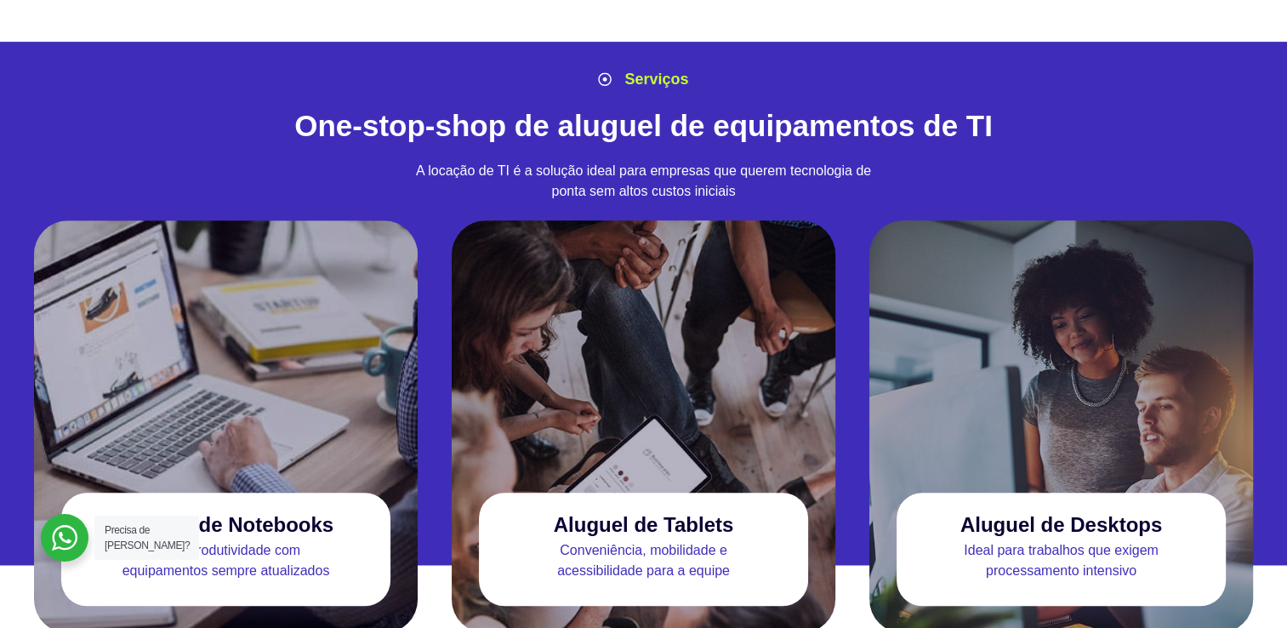
drag, startPoint x: 323, startPoint y: 372, endPoint x: 277, endPoint y: 342, distance: 54.8
click at [277, 342] on div at bounding box center [226, 347] width 384 height 255
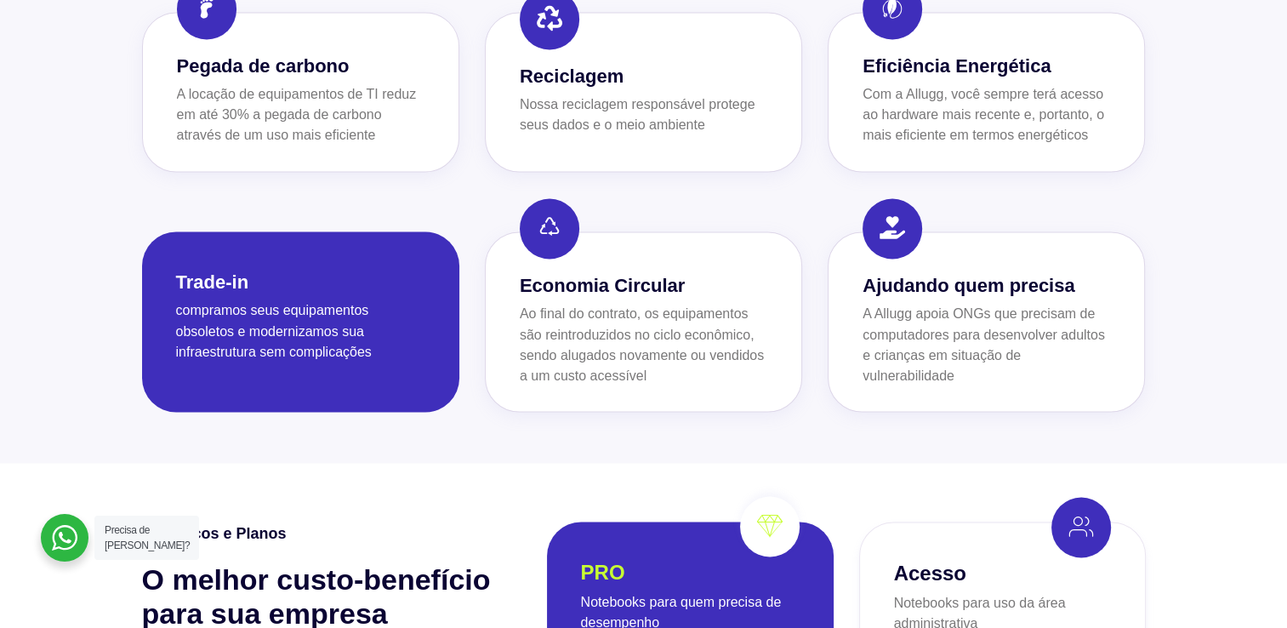
scroll to position [2893, 0]
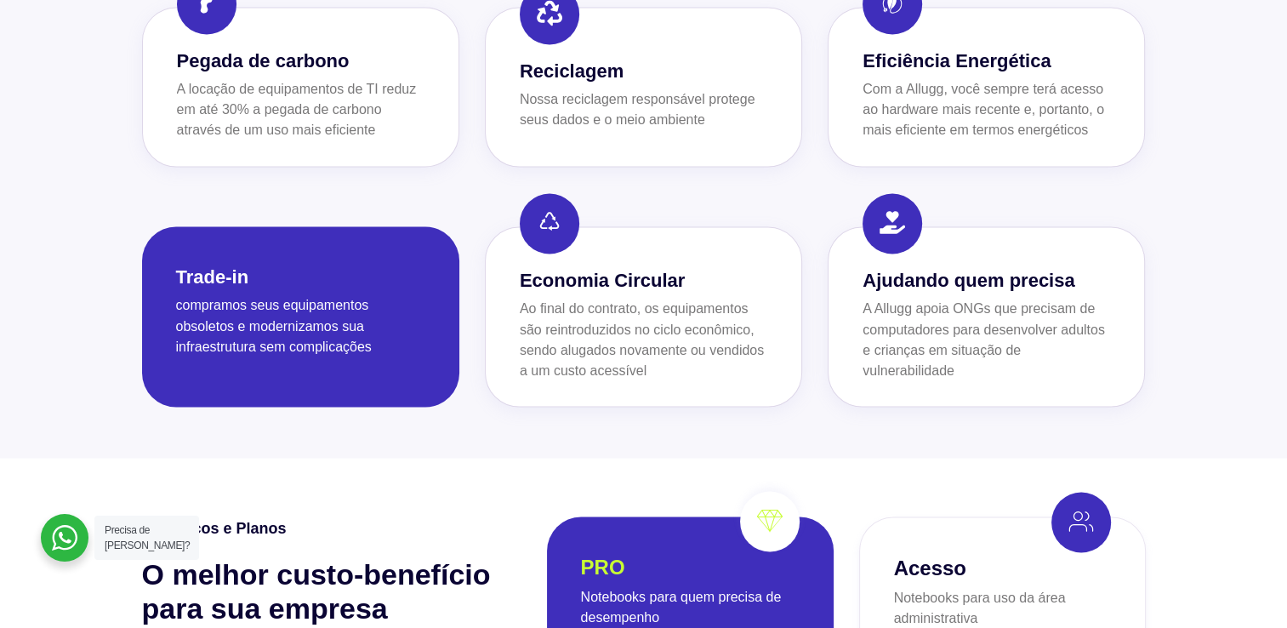
click at [647, 299] on p "Ao final do contrato, os equipamentos são reintroduzidos no ciclo econômico, se…" at bounding box center [644, 340] width 248 height 82
click at [644, 299] on p "Ao final do contrato, os equipamentos são reintroduzidos no ciclo econômico, se…" at bounding box center [644, 340] width 248 height 82
drag, startPoint x: 644, startPoint y: 266, endPoint x: 606, endPoint y: 277, distance: 39.9
click at [606, 299] on p "Ao final do contrato, os equipamentos são reintroduzidos no ciclo econômico, se…" at bounding box center [644, 340] width 248 height 82
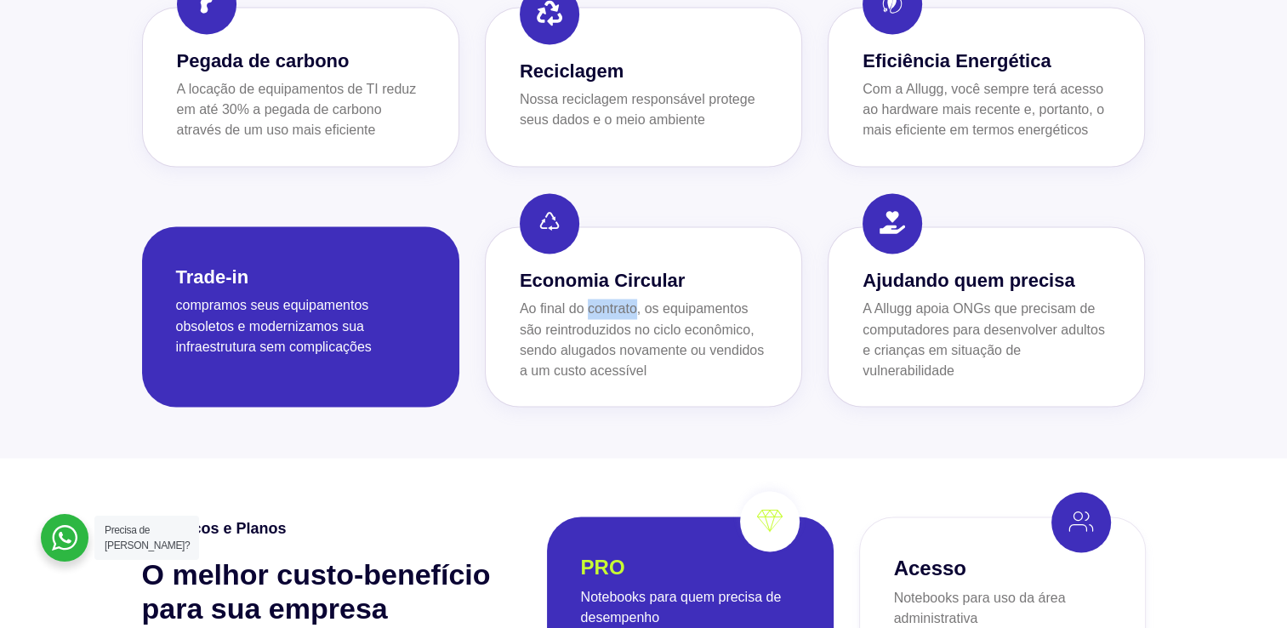
click at [606, 299] on p "Ao final do contrato, os equipamentos são reintroduzidos no ciclo econômico, se…" at bounding box center [644, 340] width 248 height 82
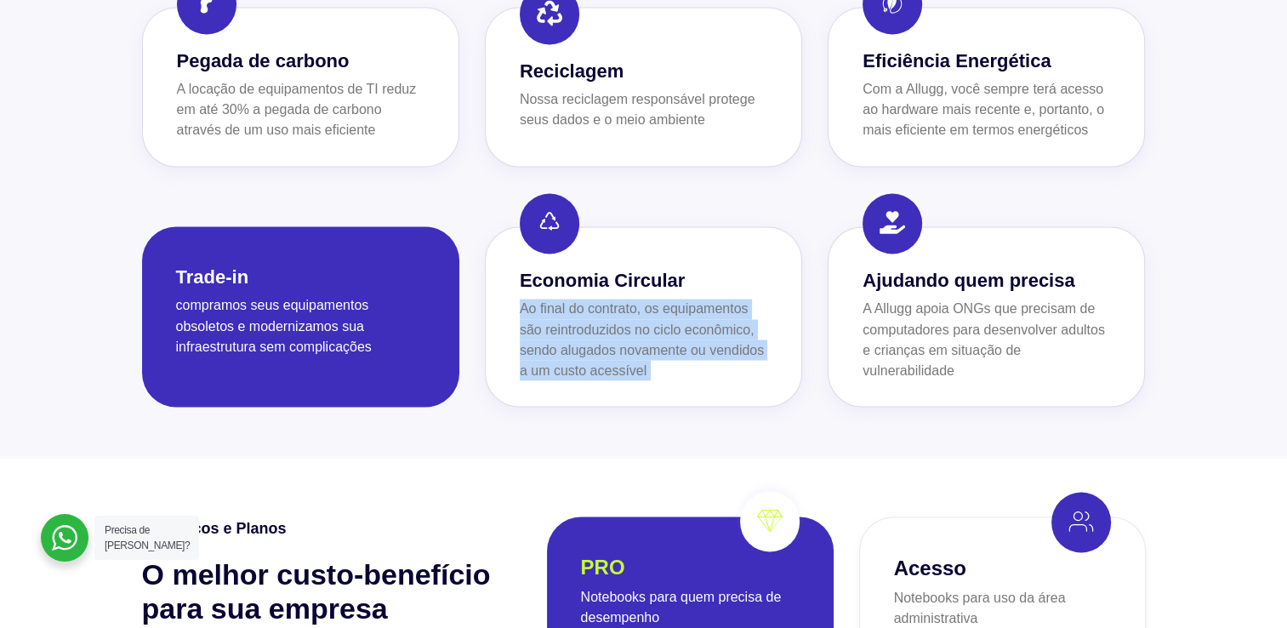
click at [606, 299] on p "Ao final do contrato, os equipamentos são reintroduzidos no ciclo econômico, se…" at bounding box center [644, 340] width 248 height 82
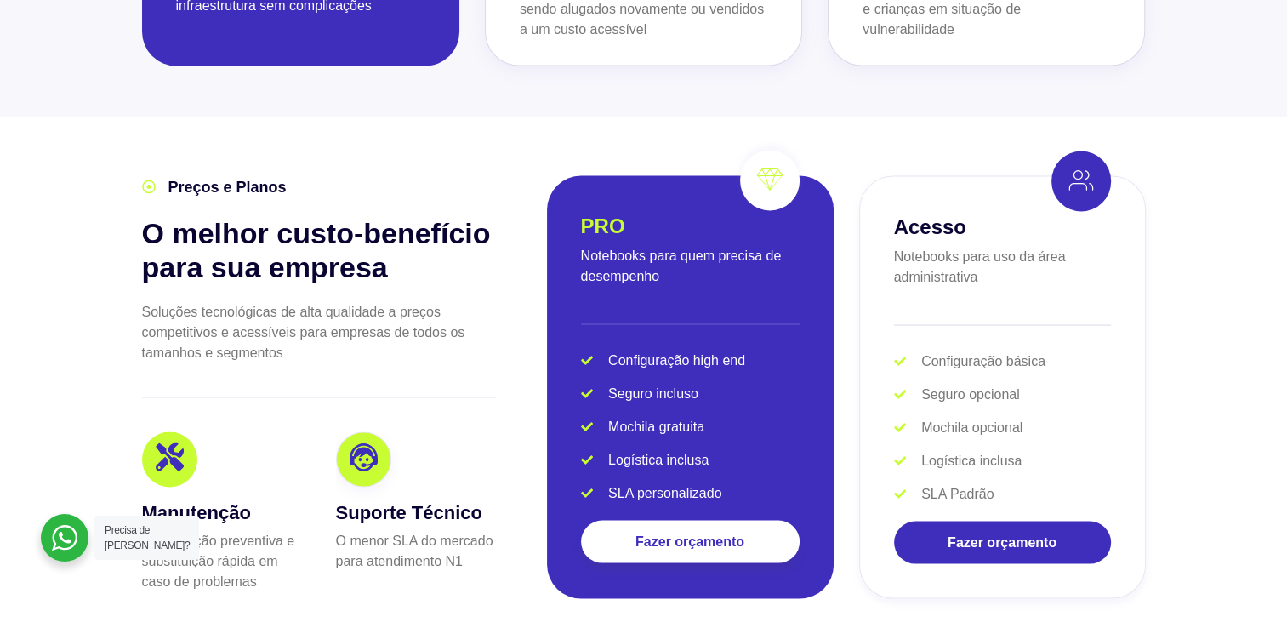
click at [637, 316] on div at bounding box center [690, 325] width 219 height 18
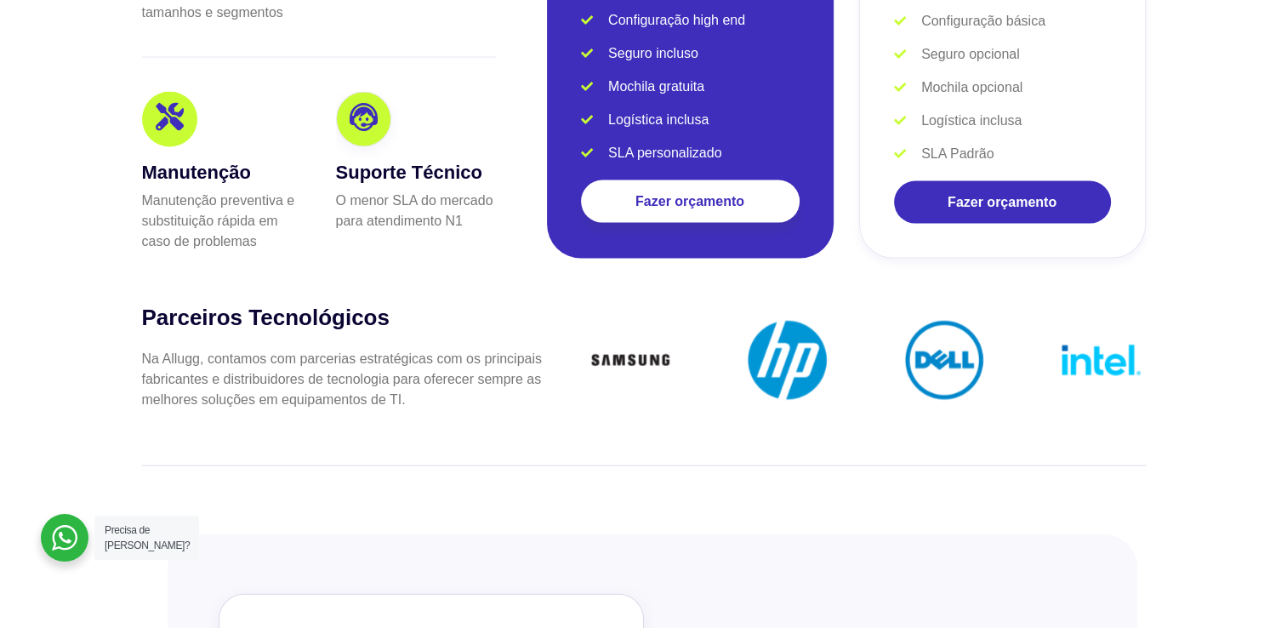
click at [606, 316] on img at bounding box center [630, 360] width 89 height 89
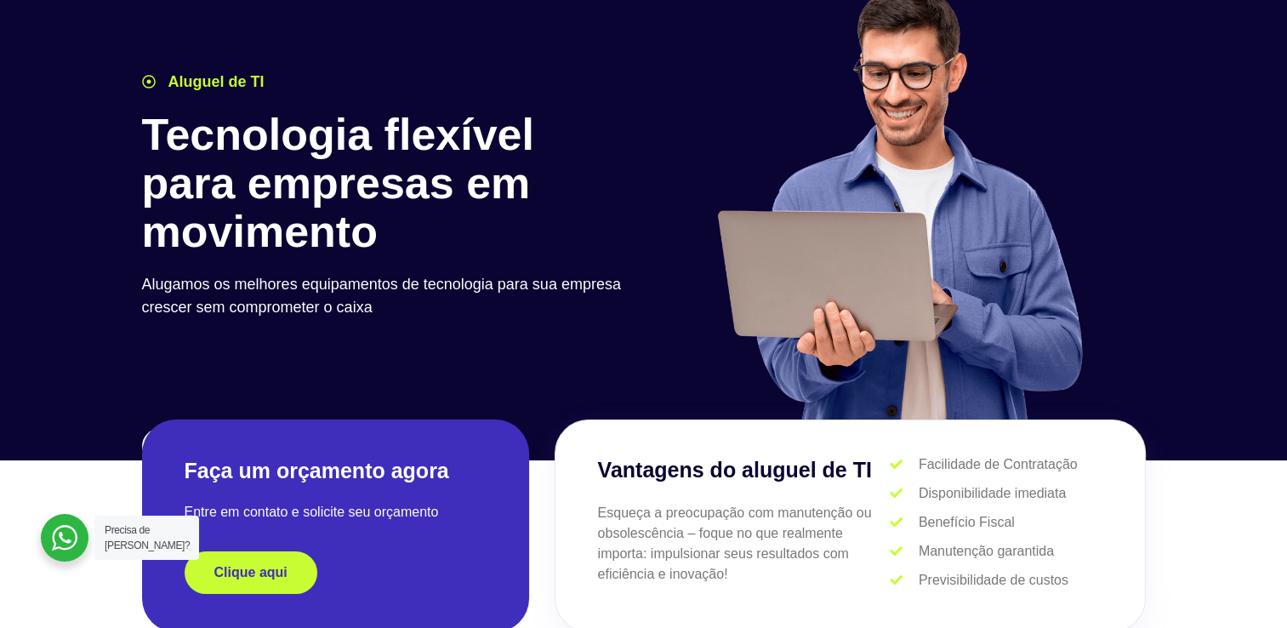
scroll to position [0, 0]
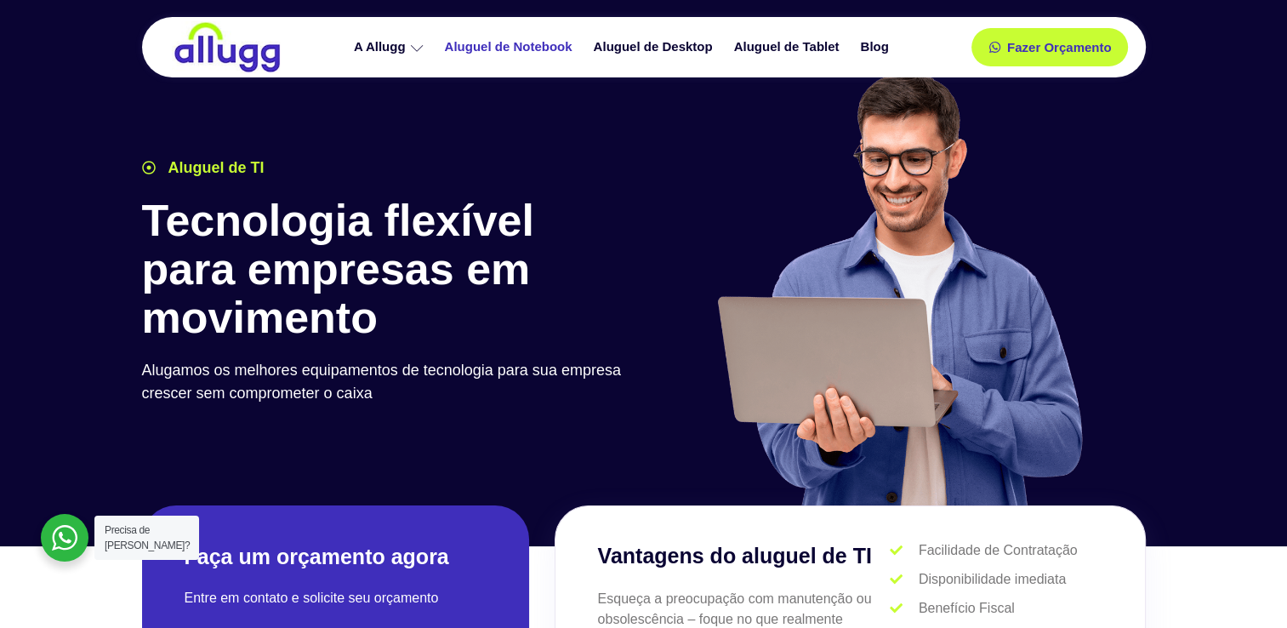
click at [522, 46] on link "Aluguel de Notebook" at bounding box center [511, 47] width 149 height 30
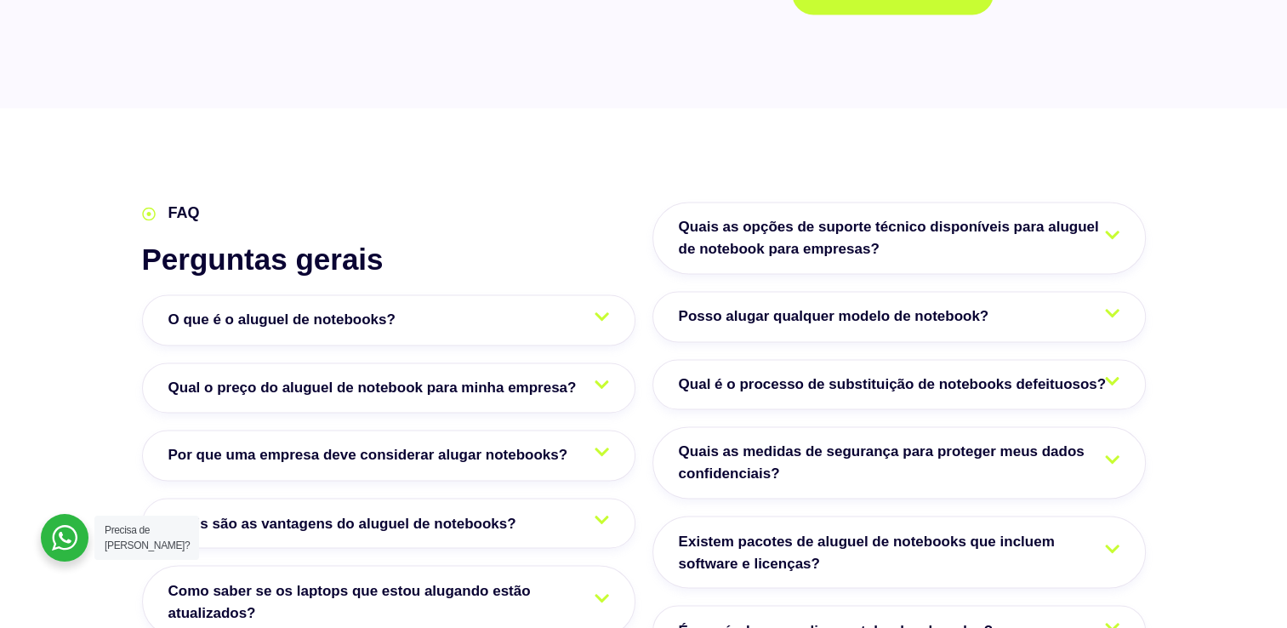
scroll to position [2723, 0]
drag, startPoint x: 534, startPoint y: 165, endPoint x: 466, endPoint y: 144, distance: 71.3
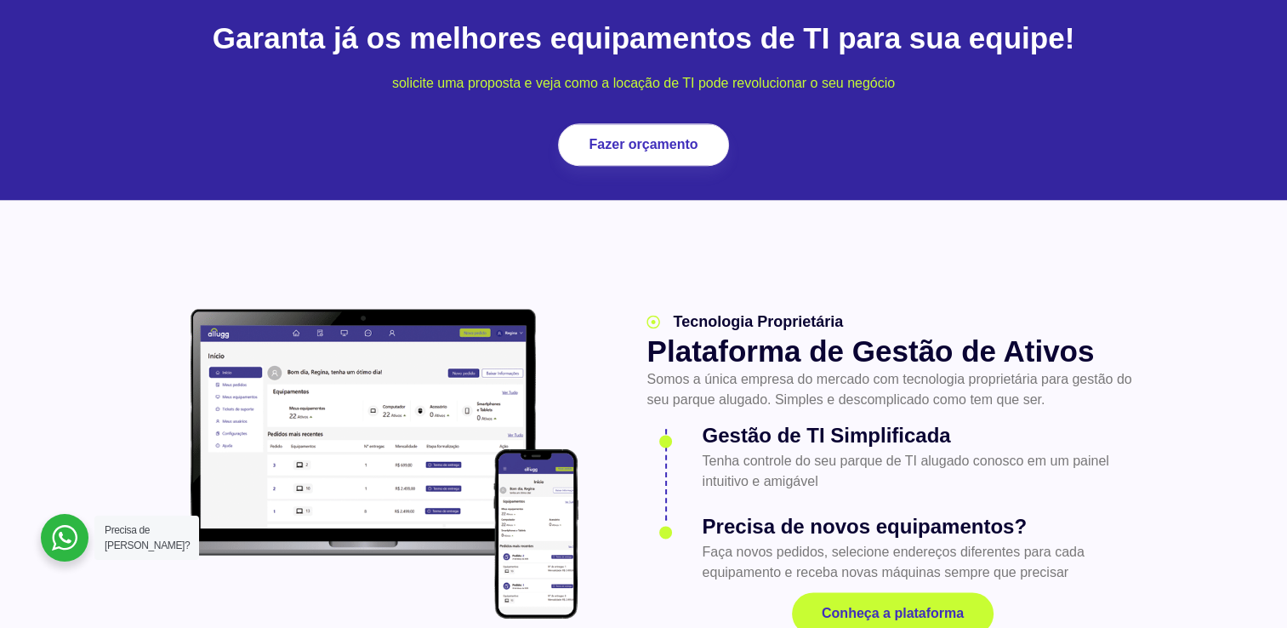
scroll to position [2093, 0]
